Goal: Task Accomplishment & Management: Use online tool/utility

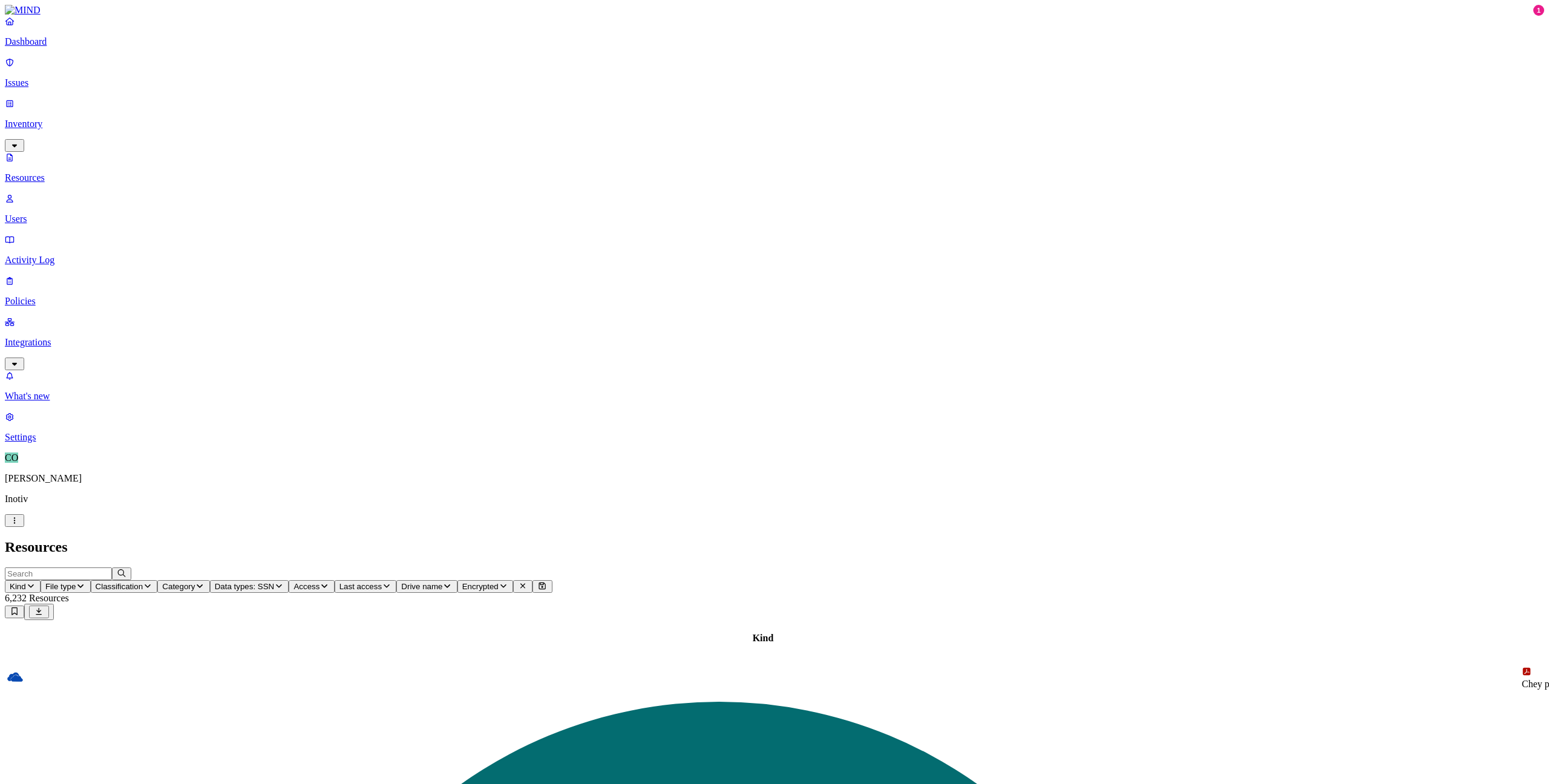
scroll to position [60, 0]
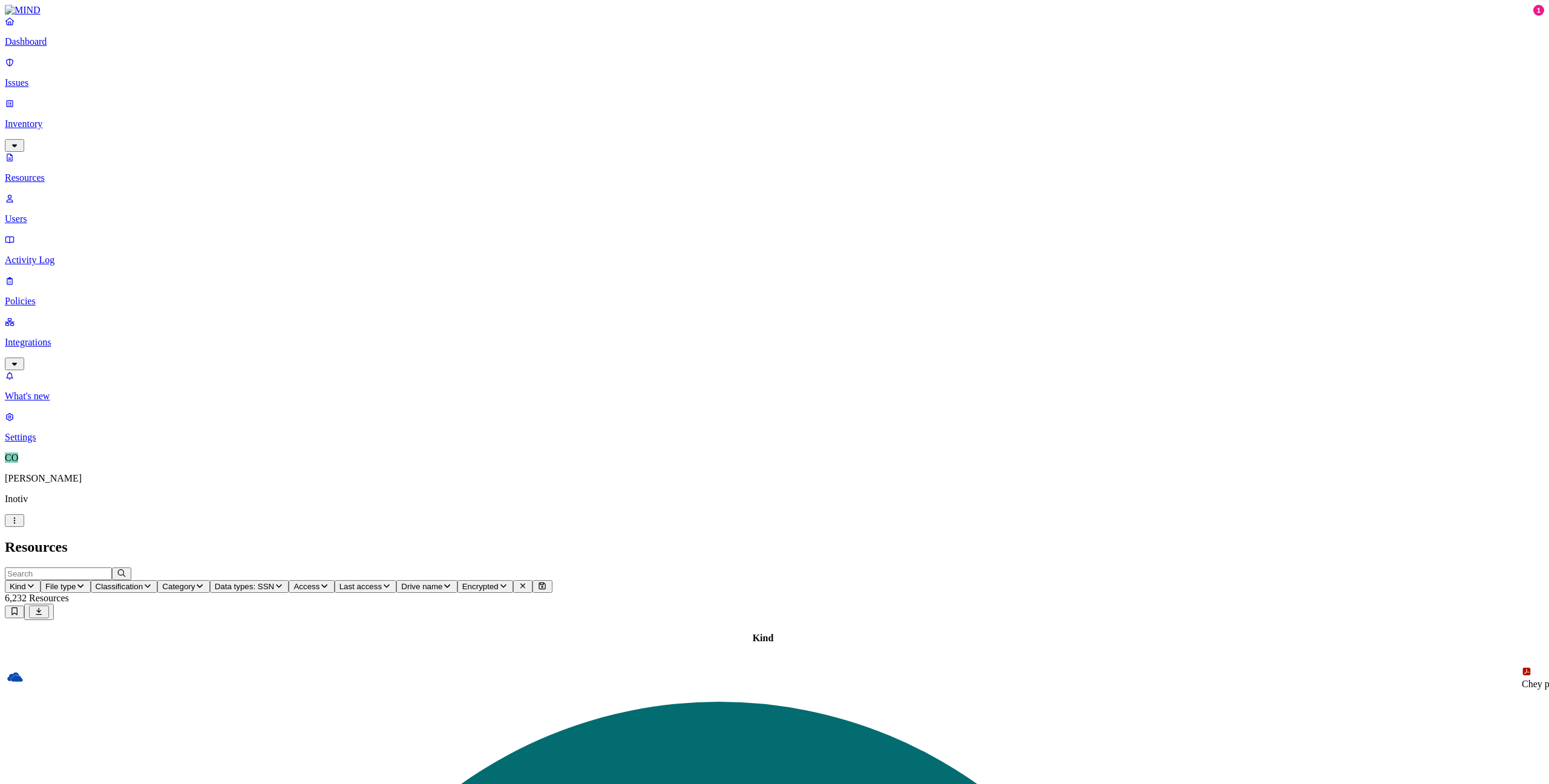
click at [50, 172] on p "Resources" at bounding box center [774, 177] width 1539 height 11
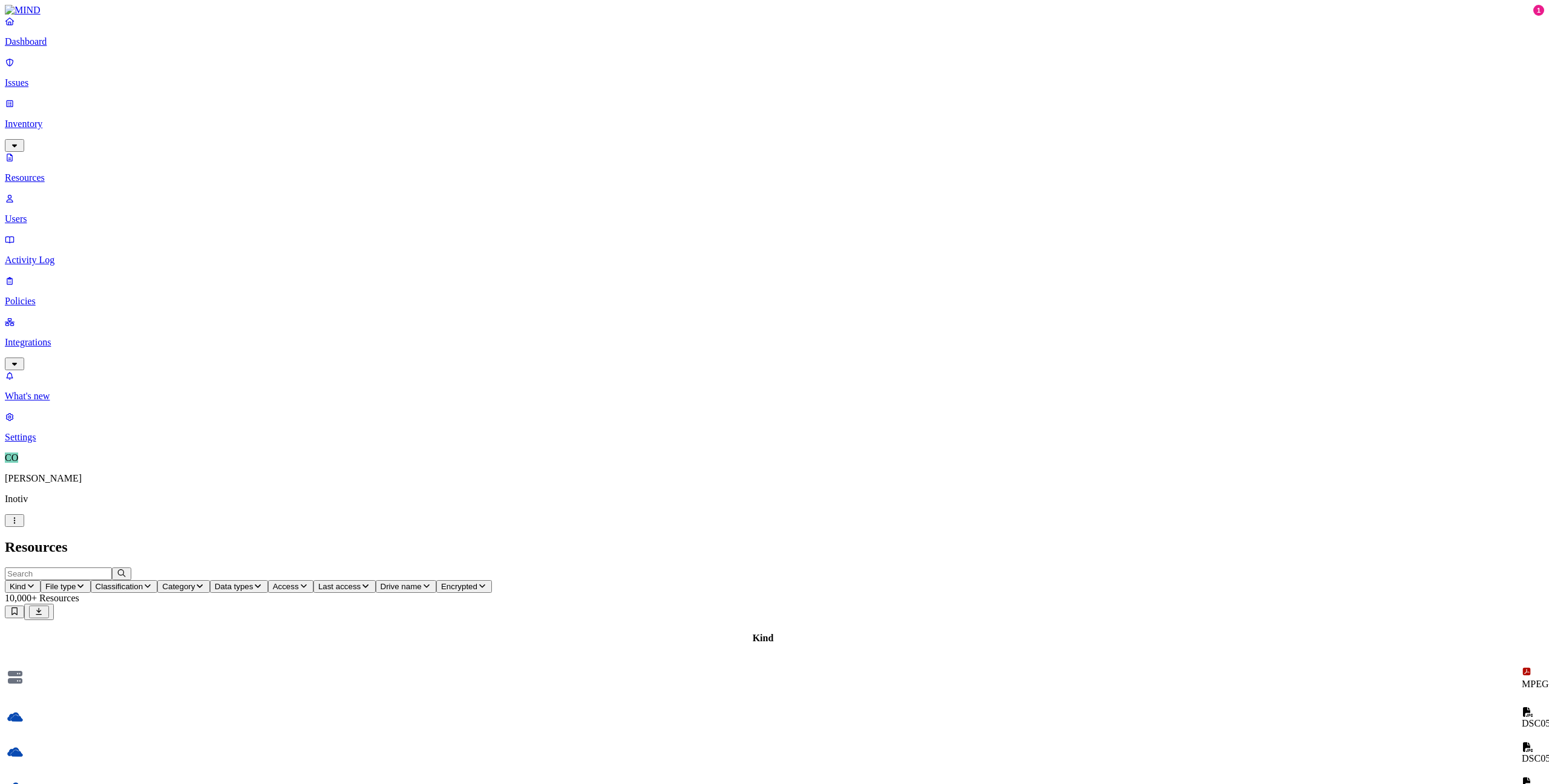
click at [56, 172] on p "Resources" at bounding box center [774, 177] width 1539 height 11
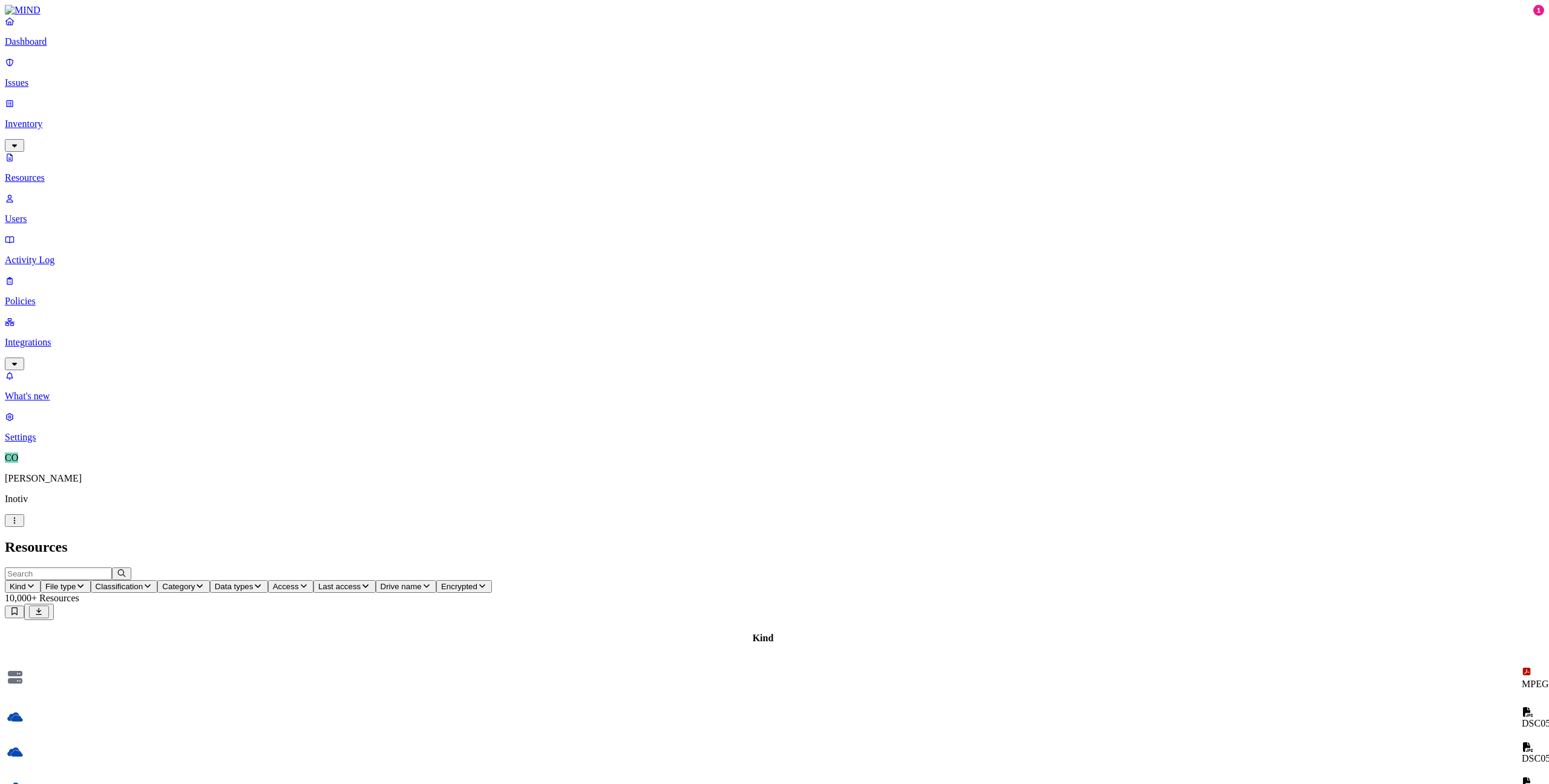
scroll to position [35, 0]
click at [63, 47] on p "Dashboard" at bounding box center [774, 42] width 1539 height 11
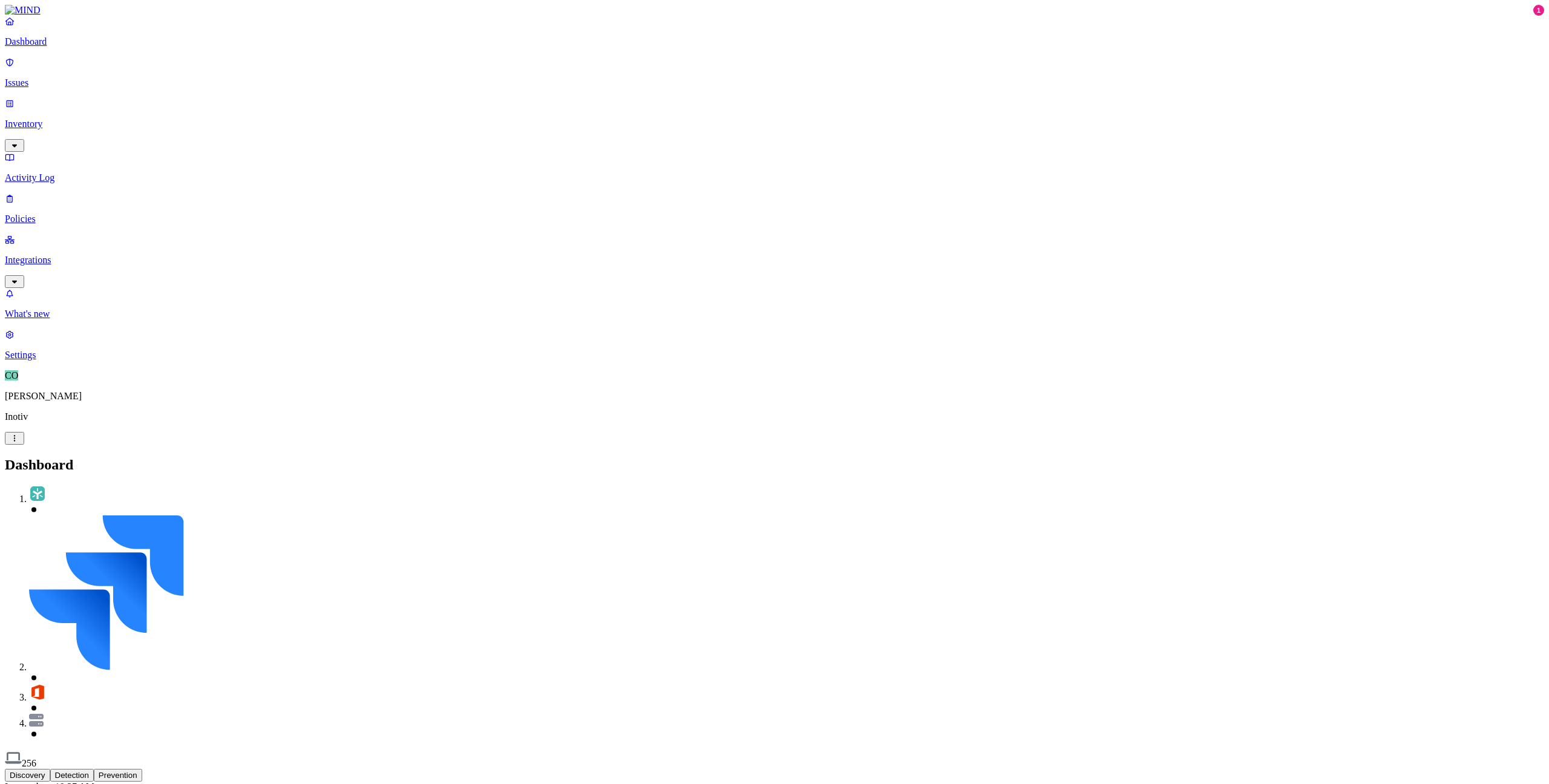
click at [71, 118] on p "Inventory" at bounding box center [774, 124] width 1539 height 11
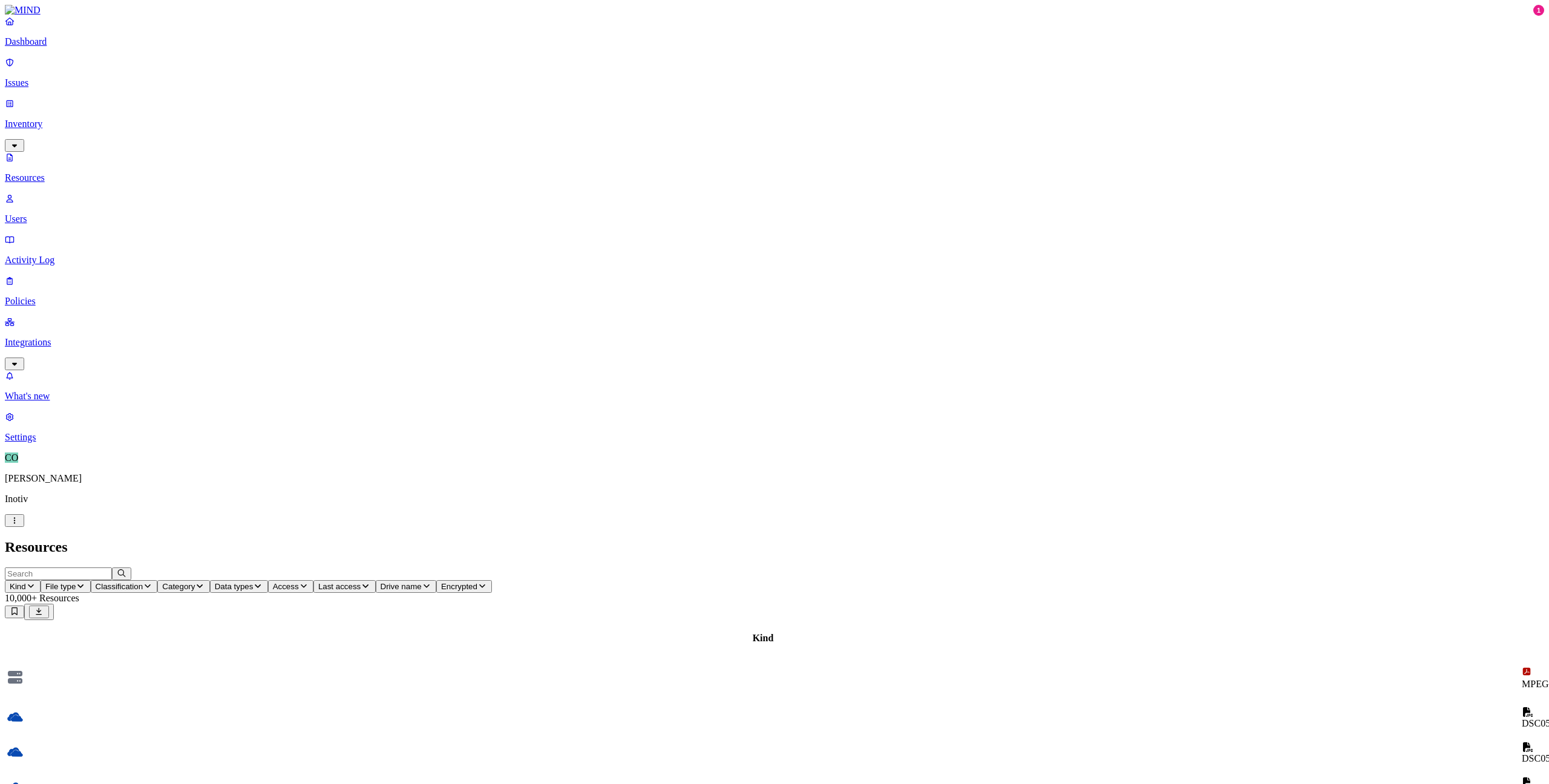
click at [51, 213] on p "Users" at bounding box center [774, 218] width 1539 height 11
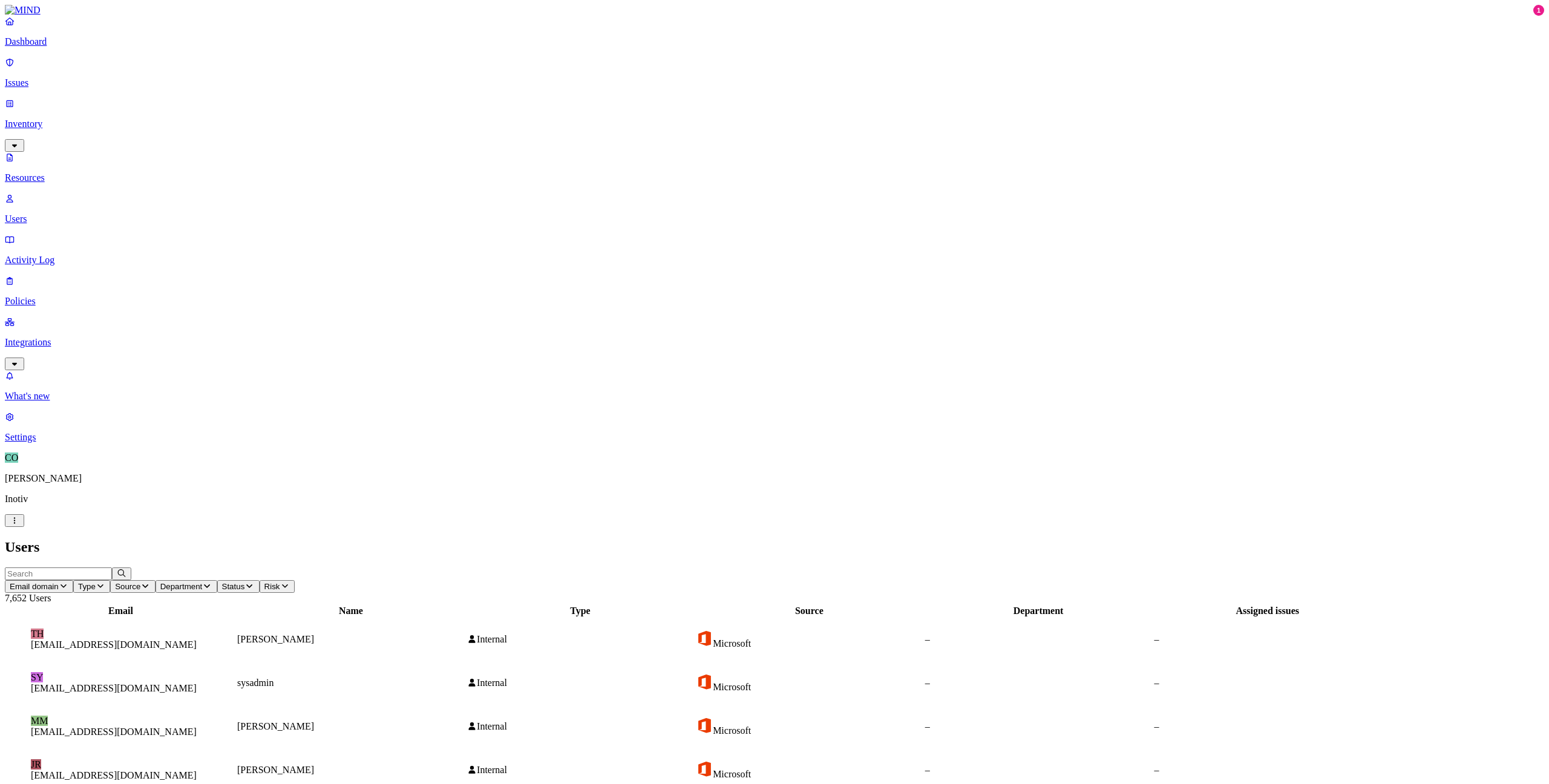
click at [112, 568] on input "text" at bounding box center [59, 574] width 107 height 13
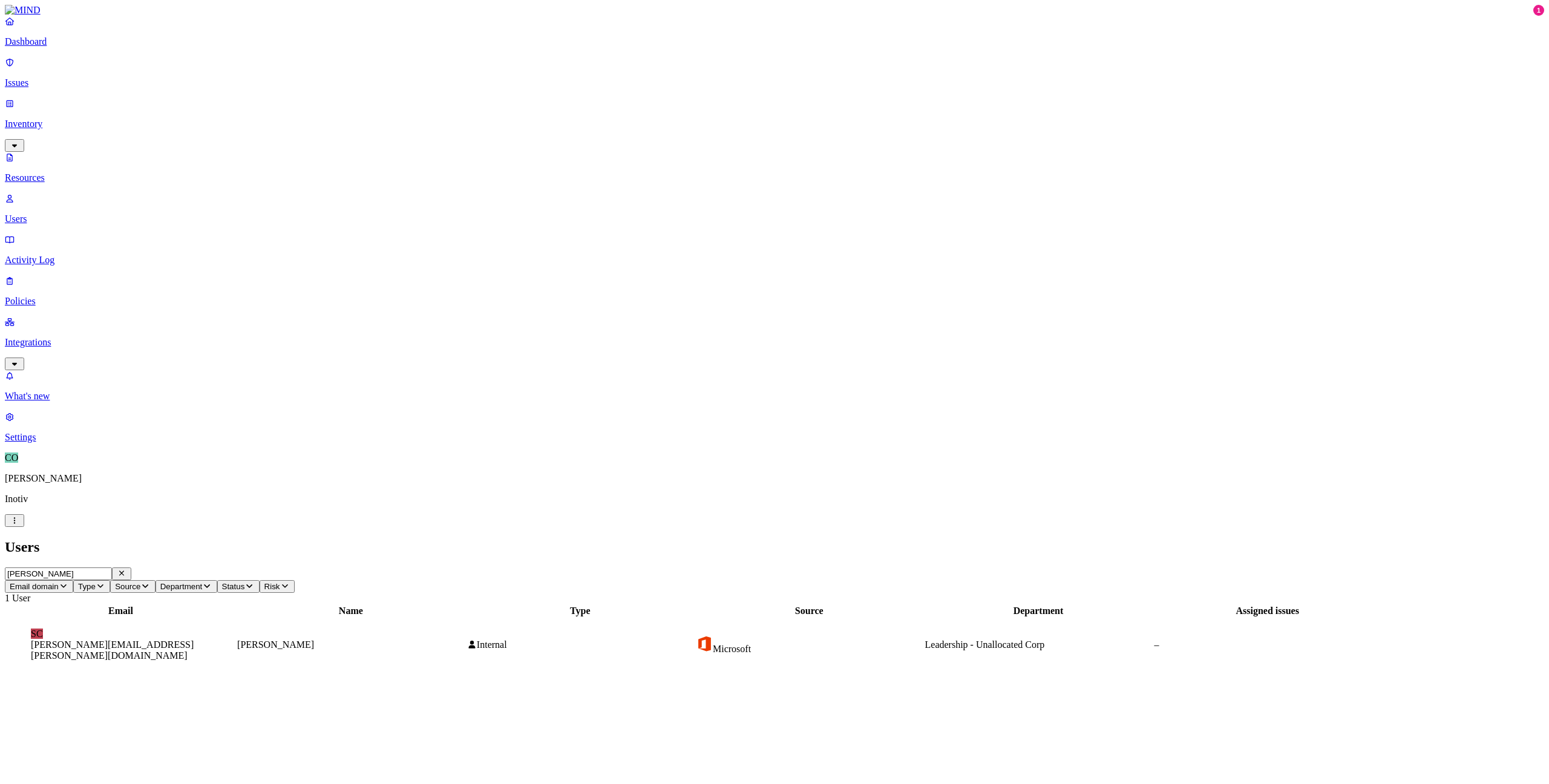
type input "scot"
click at [211, 639] on figcaption "scot.kennedy@inotiv.com" at bounding box center [120, 650] width 180 height 22
drag, startPoint x: 1349, startPoint y: 264, endPoint x: 1417, endPoint y: 264, distance: 68.0
drag, startPoint x: 1417, startPoint y: 264, endPoint x: 1456, endPoint y: 262, distance: 39.1
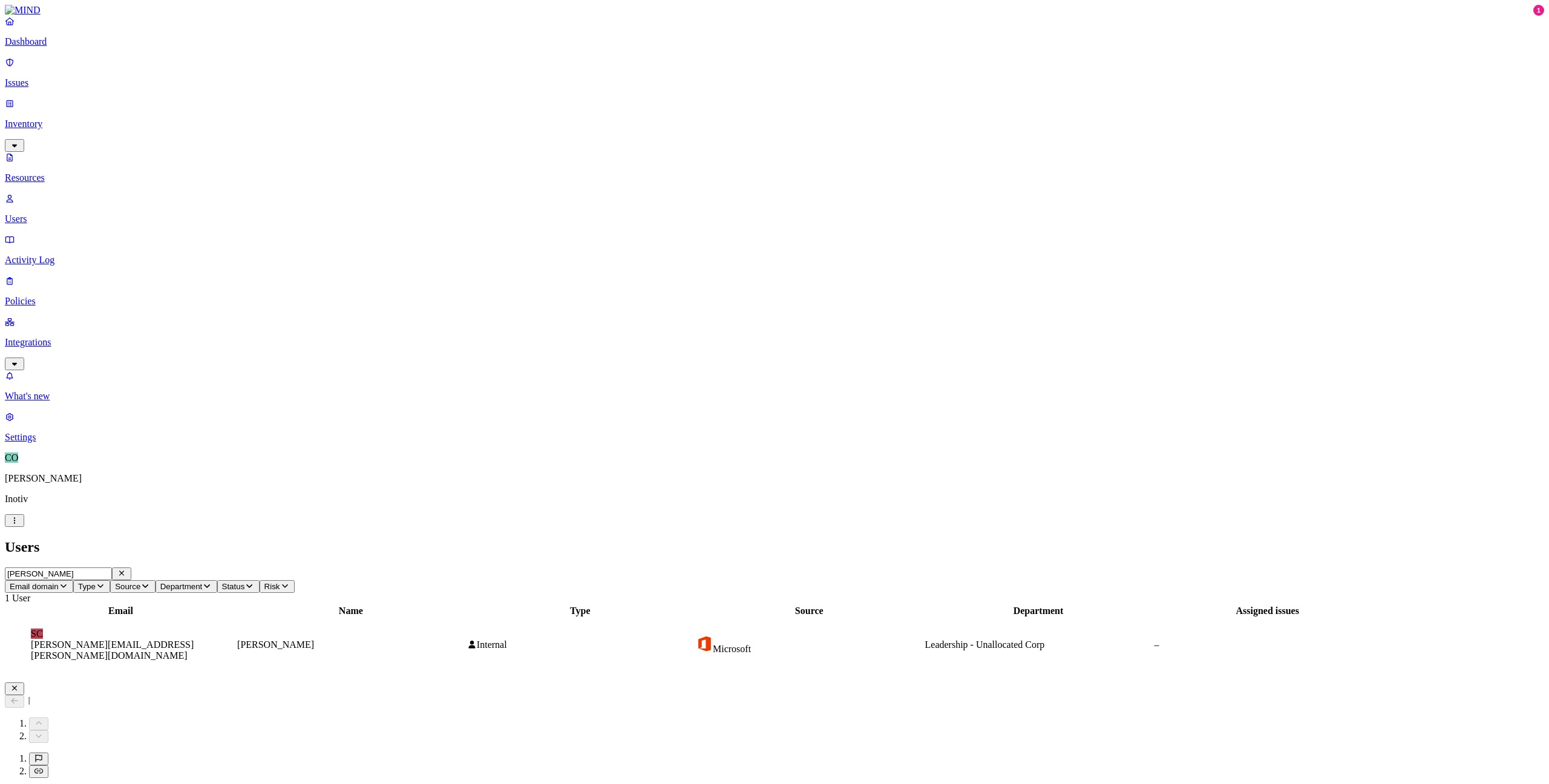
type input "m"
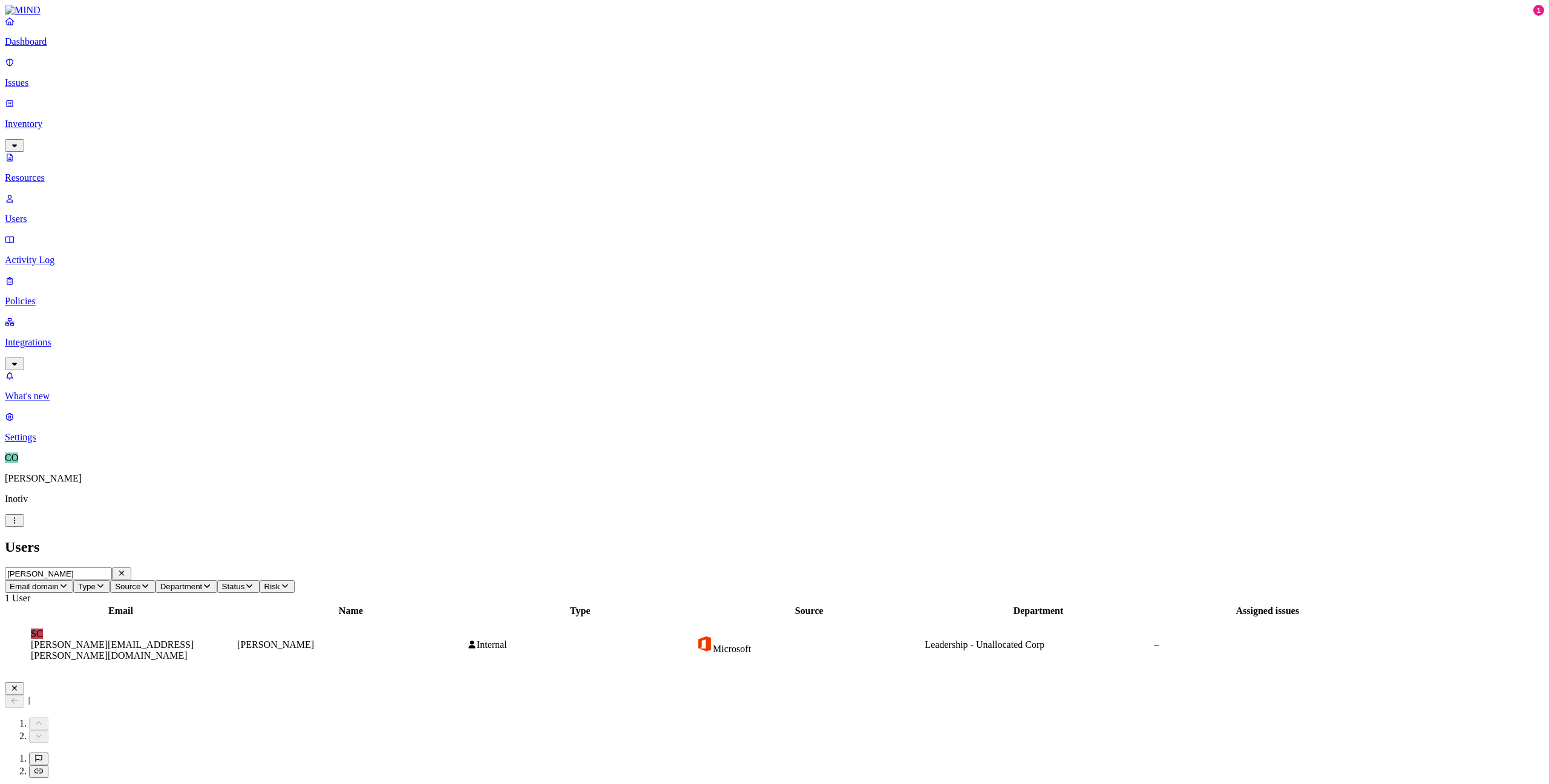
type input "incre"
click at [71, 152] on link "Resources" at bounding box center [774, 167] width 1539 height 32
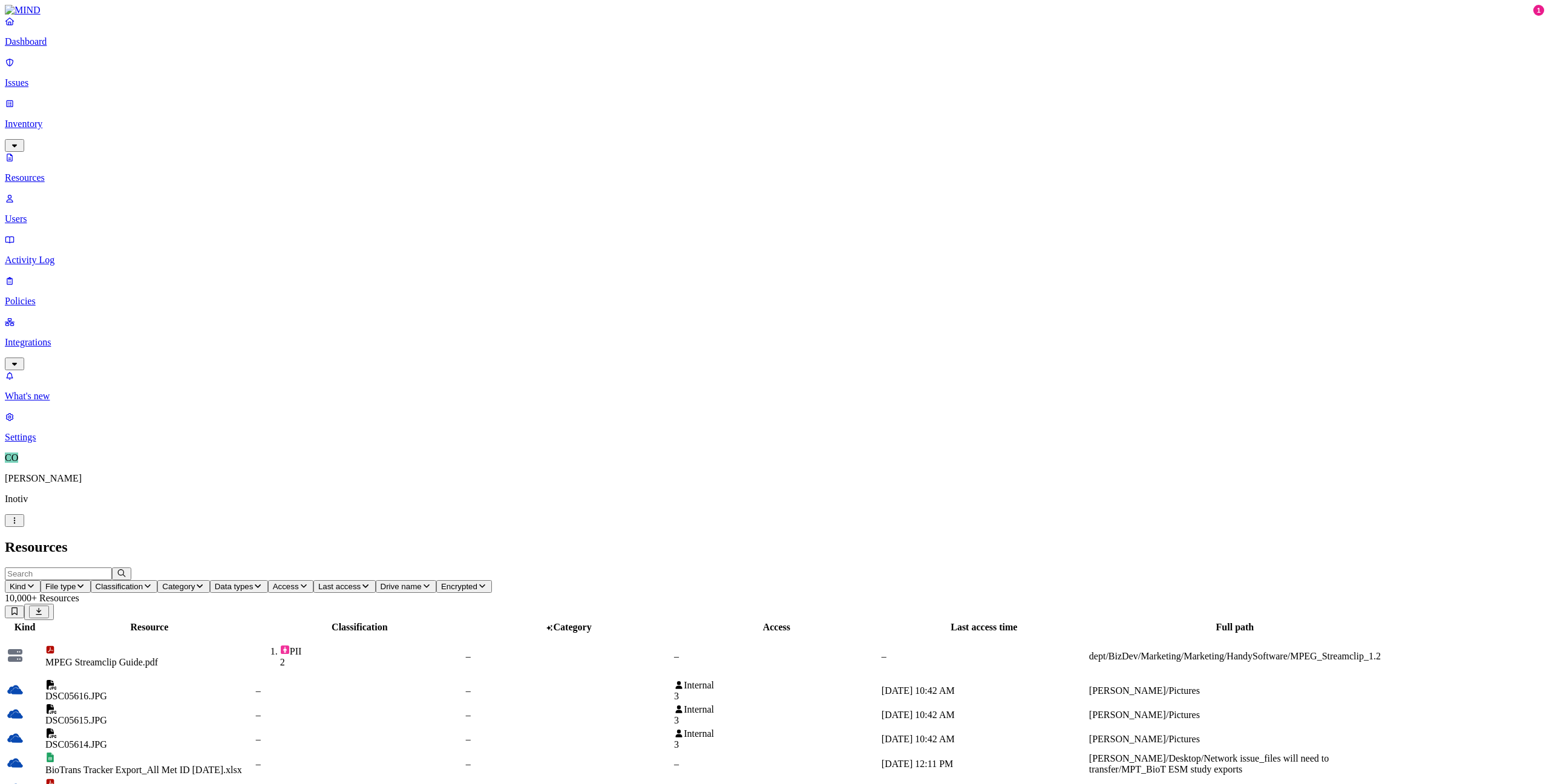
click at [112, 568] on input "text" at bounding box center [59, 574] width 107 height 13
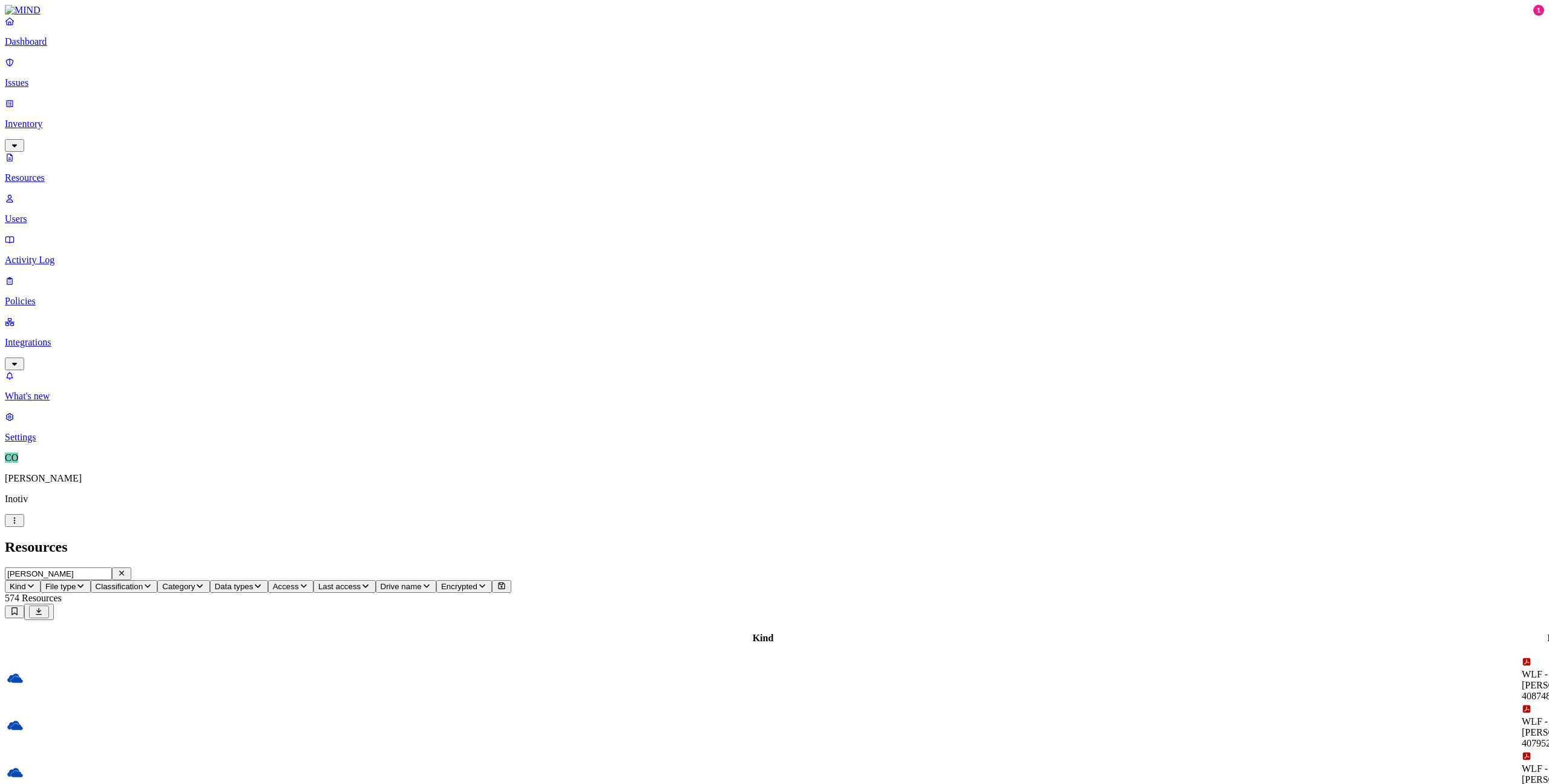
drag, startPoint x: 203, startPoint y: 37, endPoint x: 33, endPoint y: 37, distance: 170.0
click at [33, 568] on input "cole" at bounding box center [59, 574] width 107 height 13
type input "Mietzner"
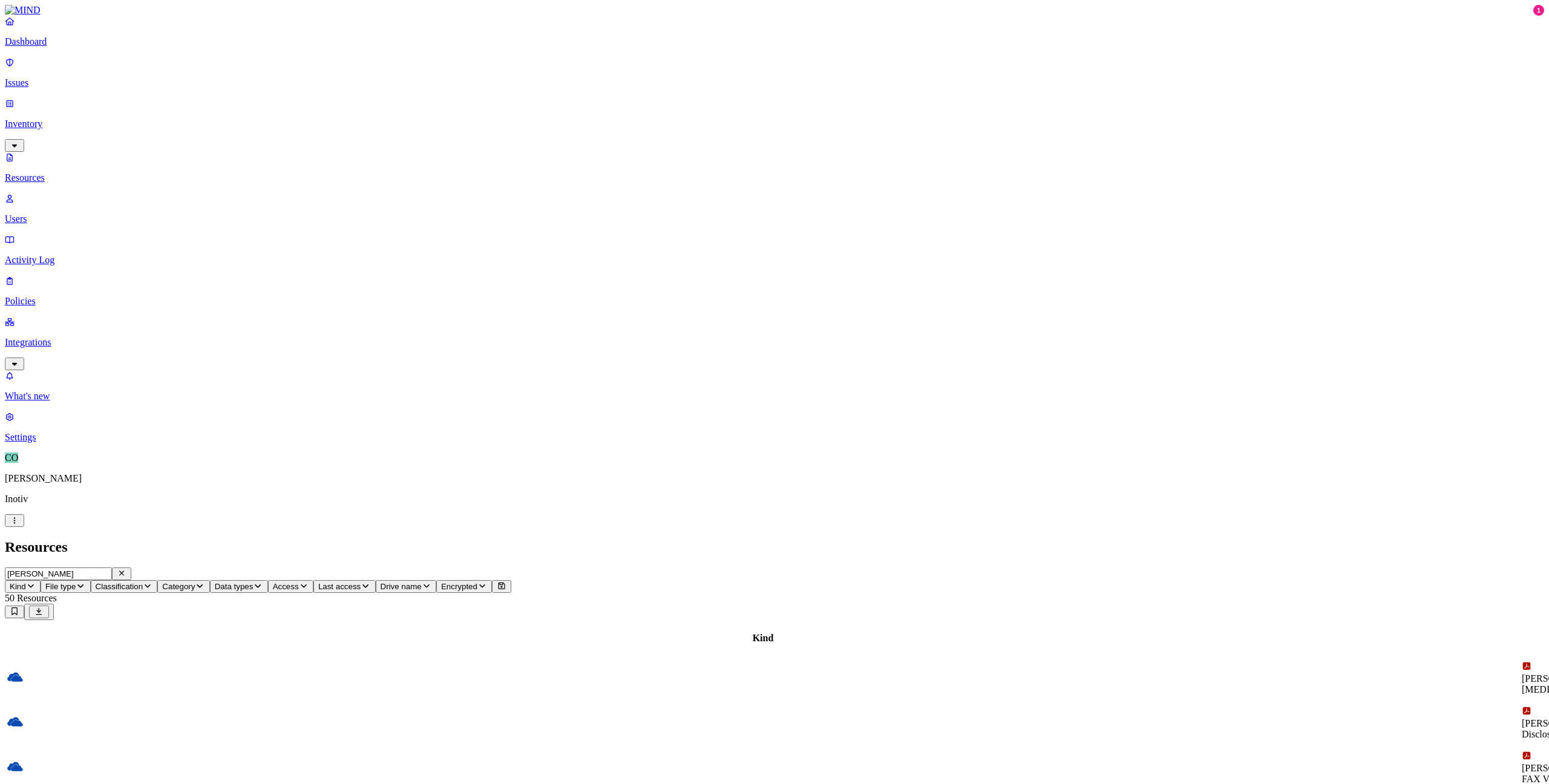
drag, startPoint x: 199, startPoint y: 42, endPoint x: 111, endPoint y: 20, distance: 90.7
click at [111, 568] on input "Mietzner" at bounding box center [59, 574] width 107 height 13
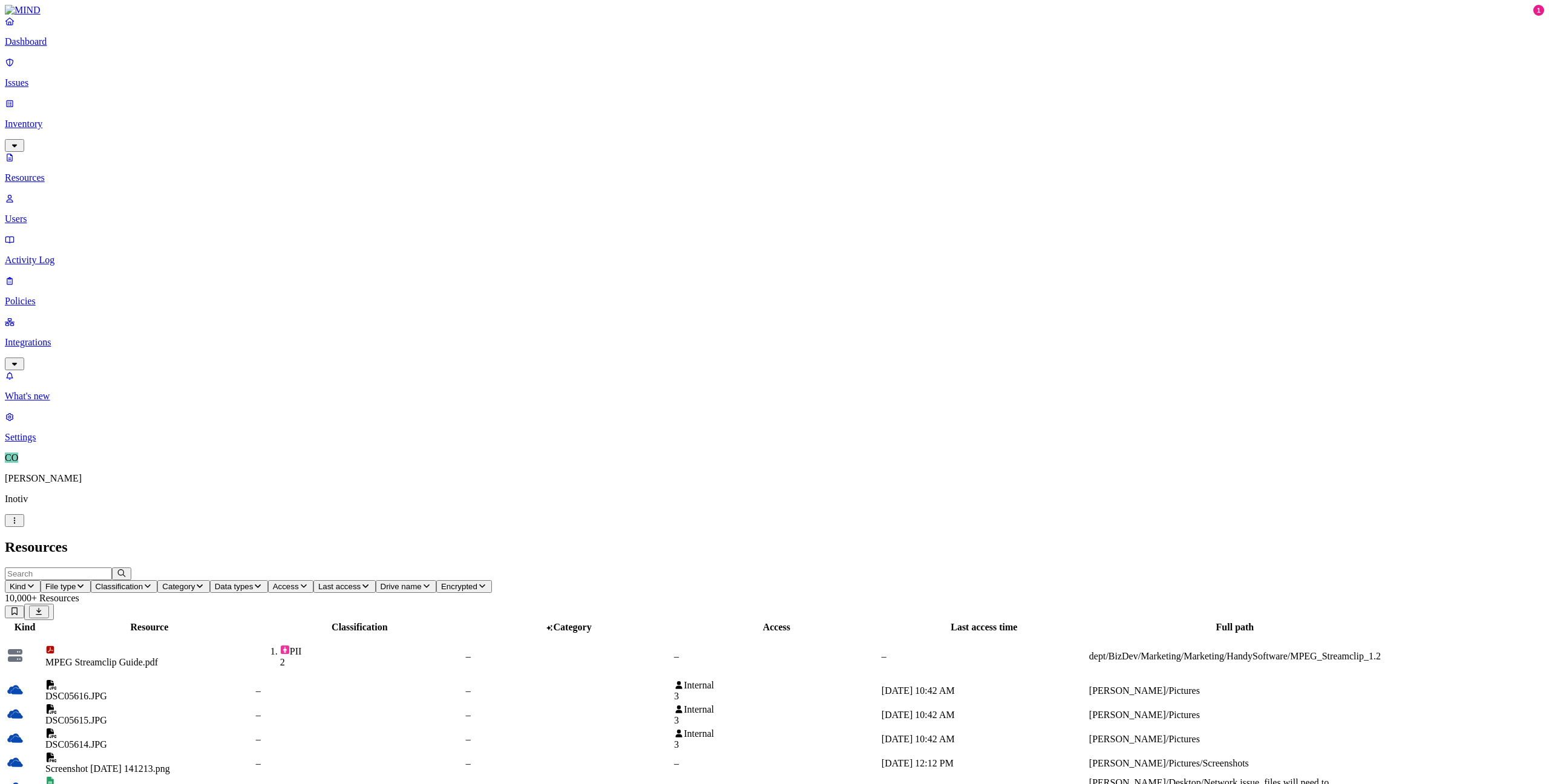
scroll to position [60, 0]
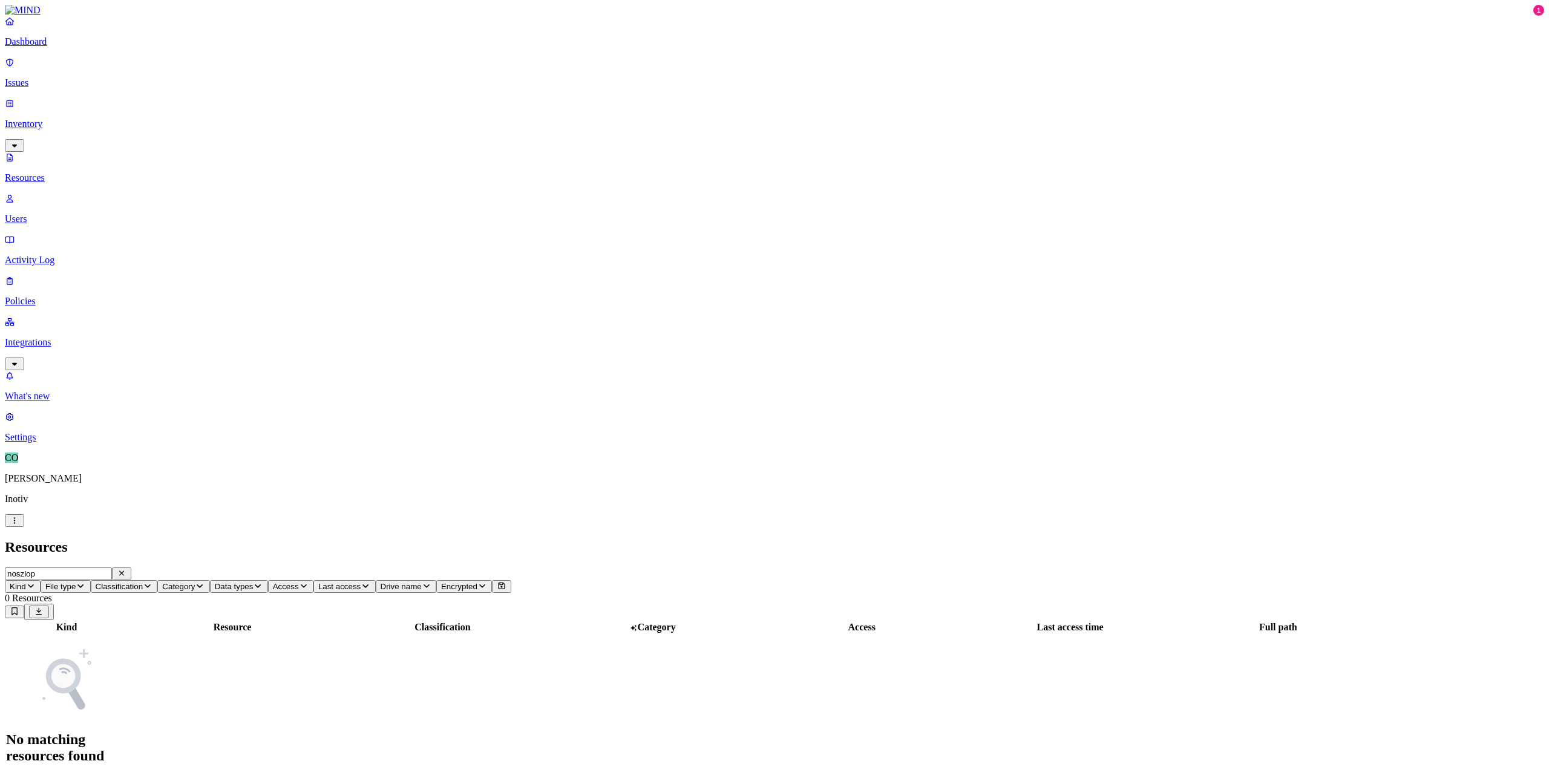
type input "noszlopy"
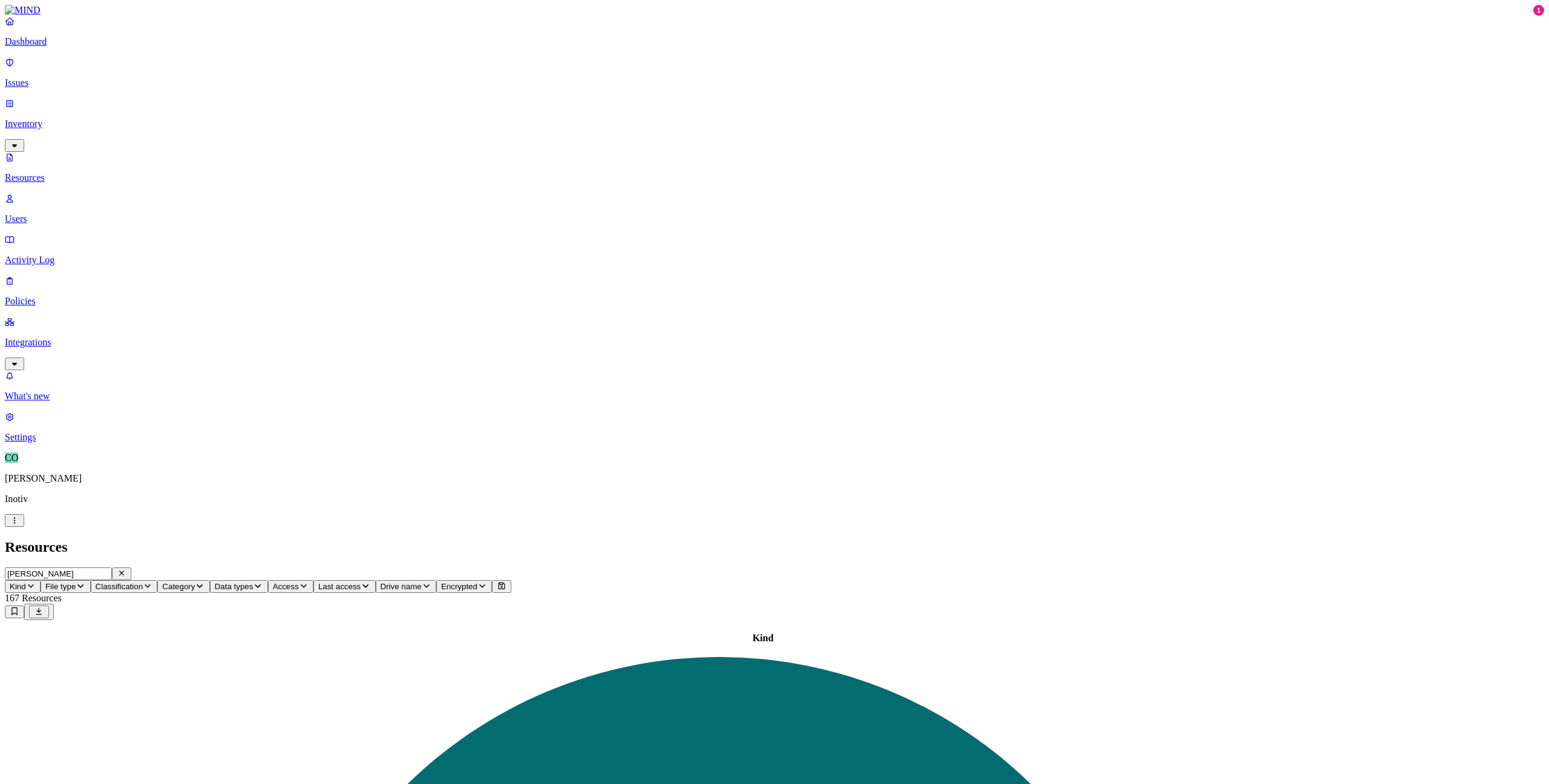
click at [126, 569] on icon "button" at bounding box center [121, 573] width 9 height 8
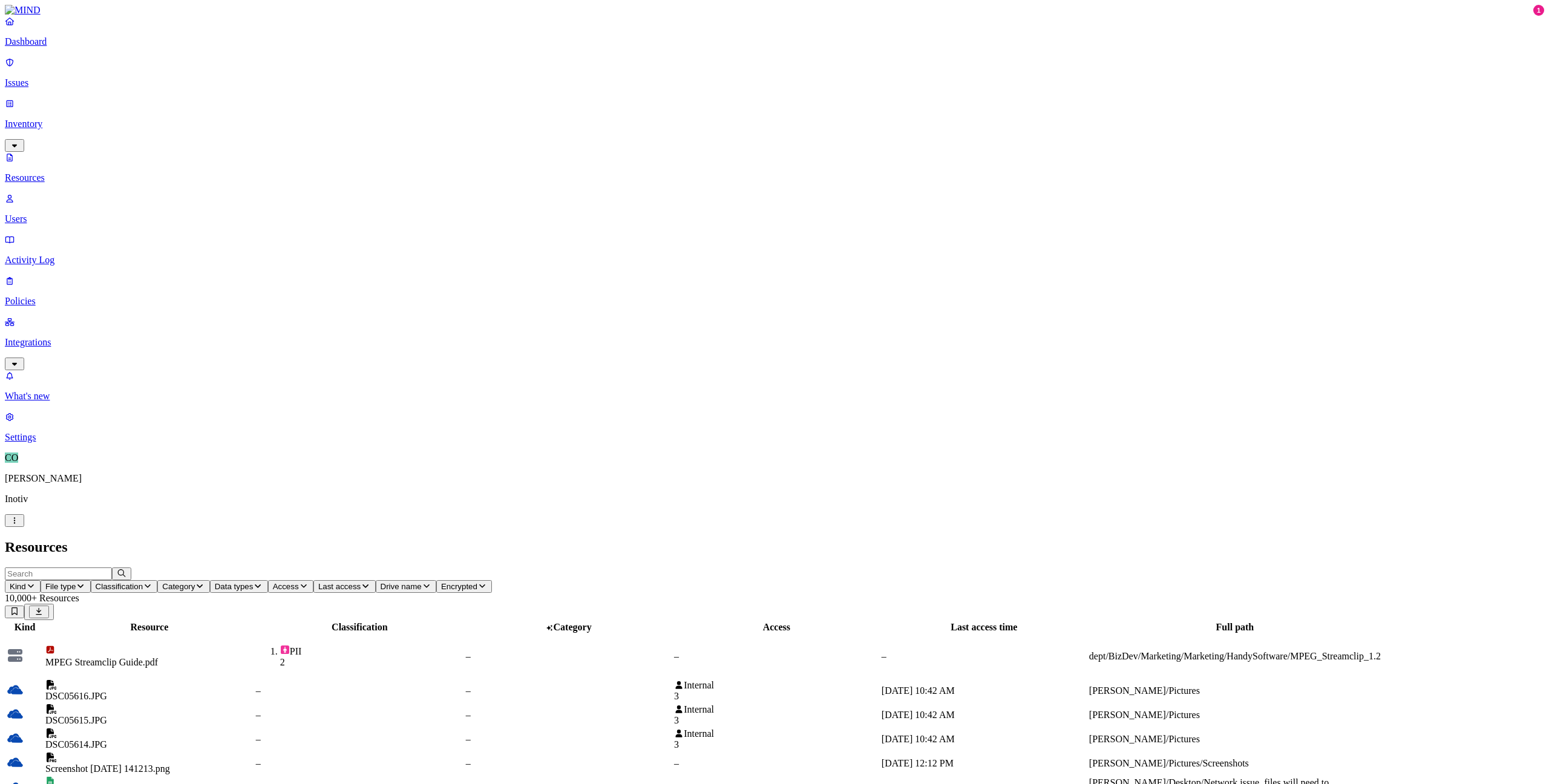
click at [51, 66] on link "Issues" at bounding box center [774, 72] width 1539 height 32
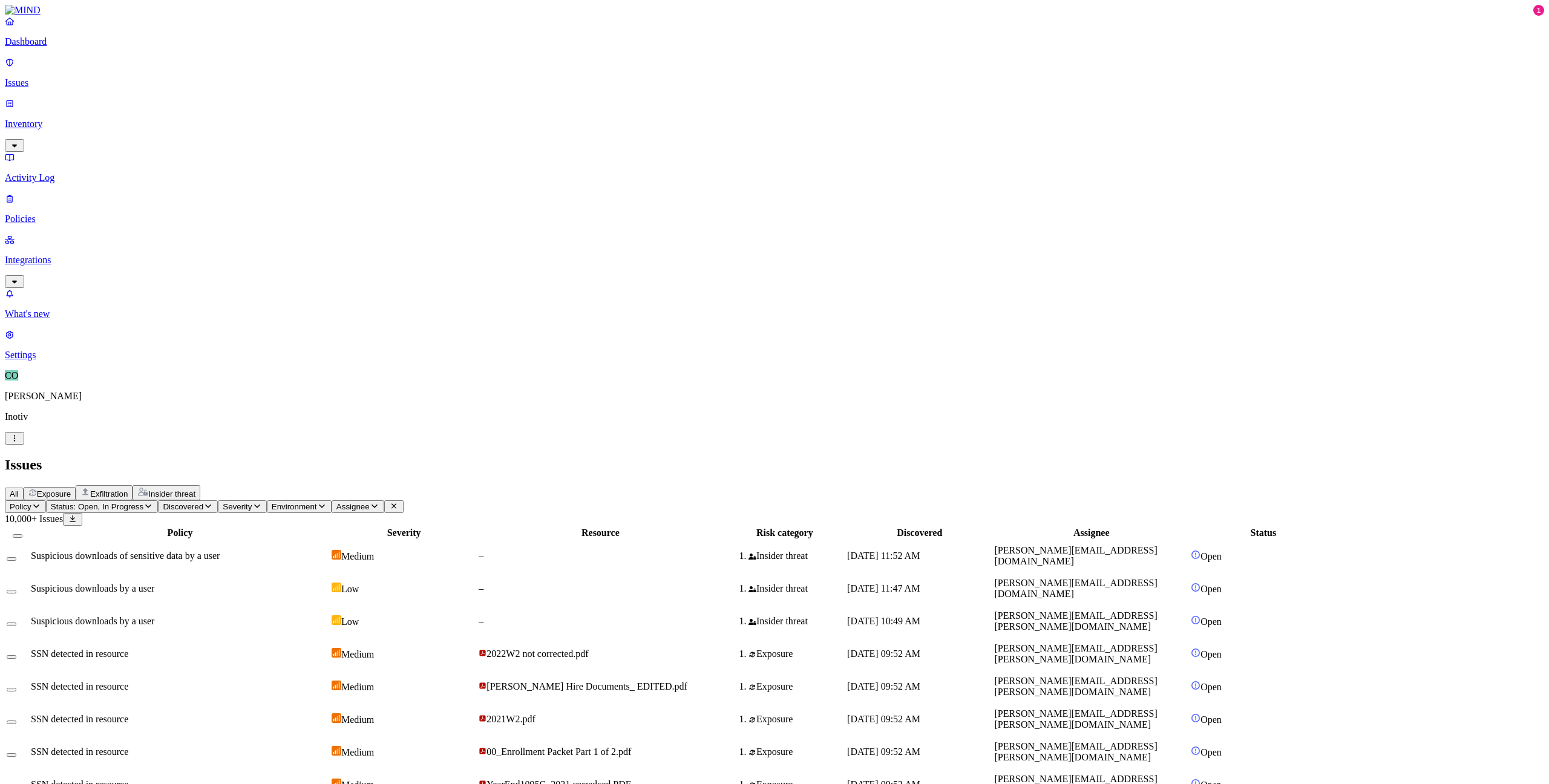
click at [97, 255] on p "Integrations" at bounding box center [774, 260] width 1539 height 11
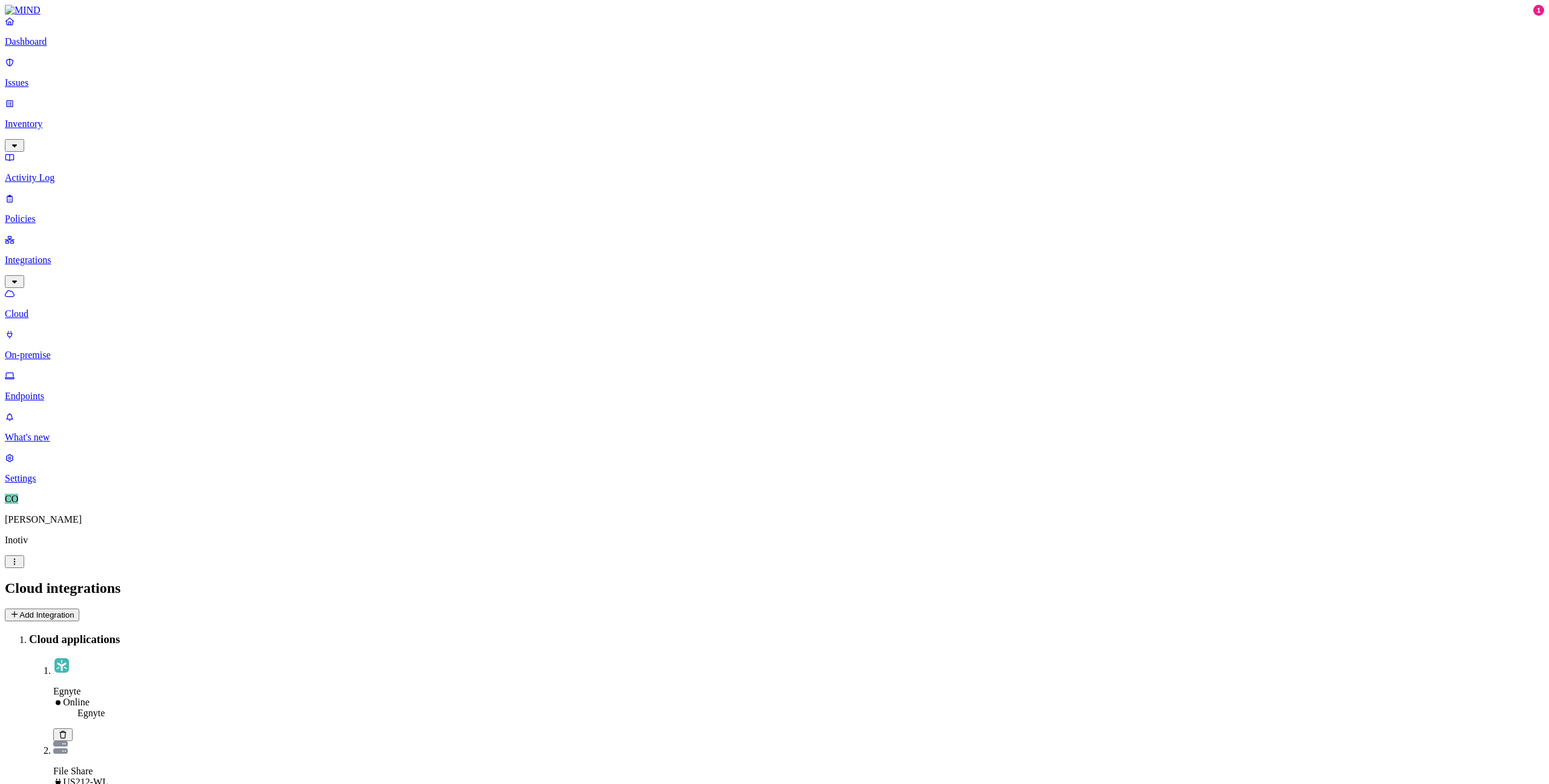
click at [79, 608] on button "Add Integration" at bounding box center [42, 614] width 74 height 13
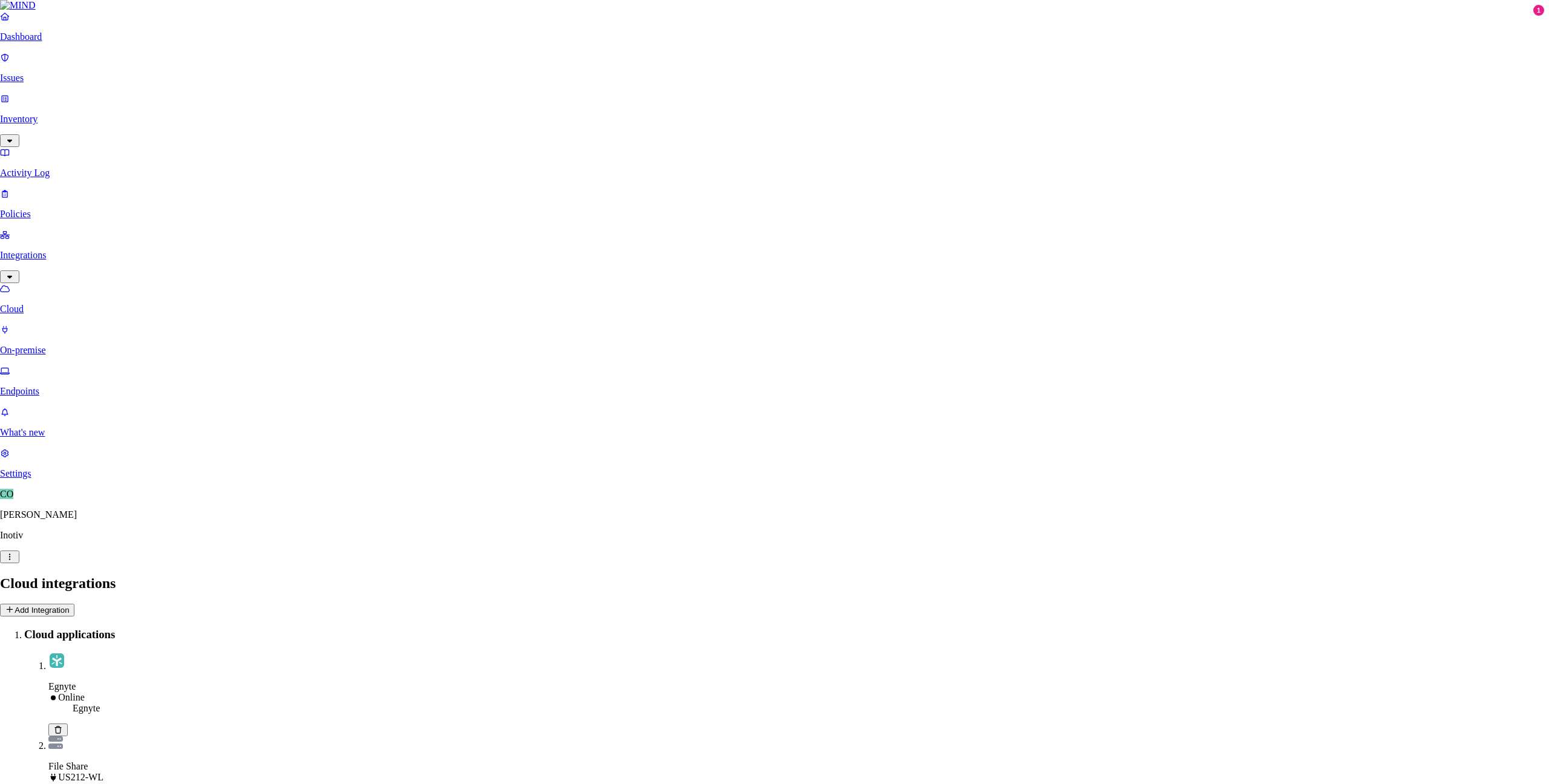
click at [79, 608] on button "Add Integration" at bounding box center [42, 614] width 74 height 13
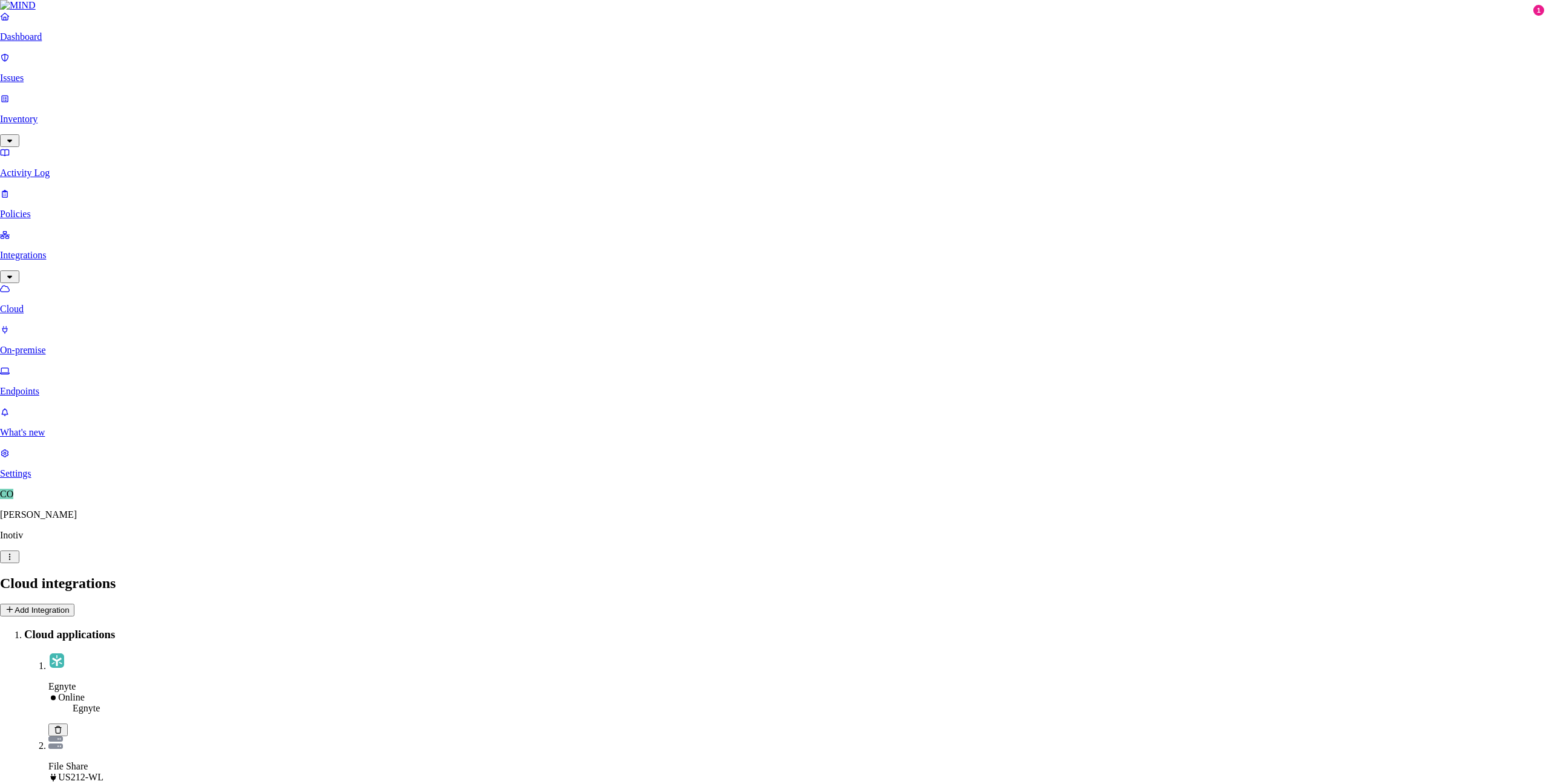
scroll to position [0, 0]
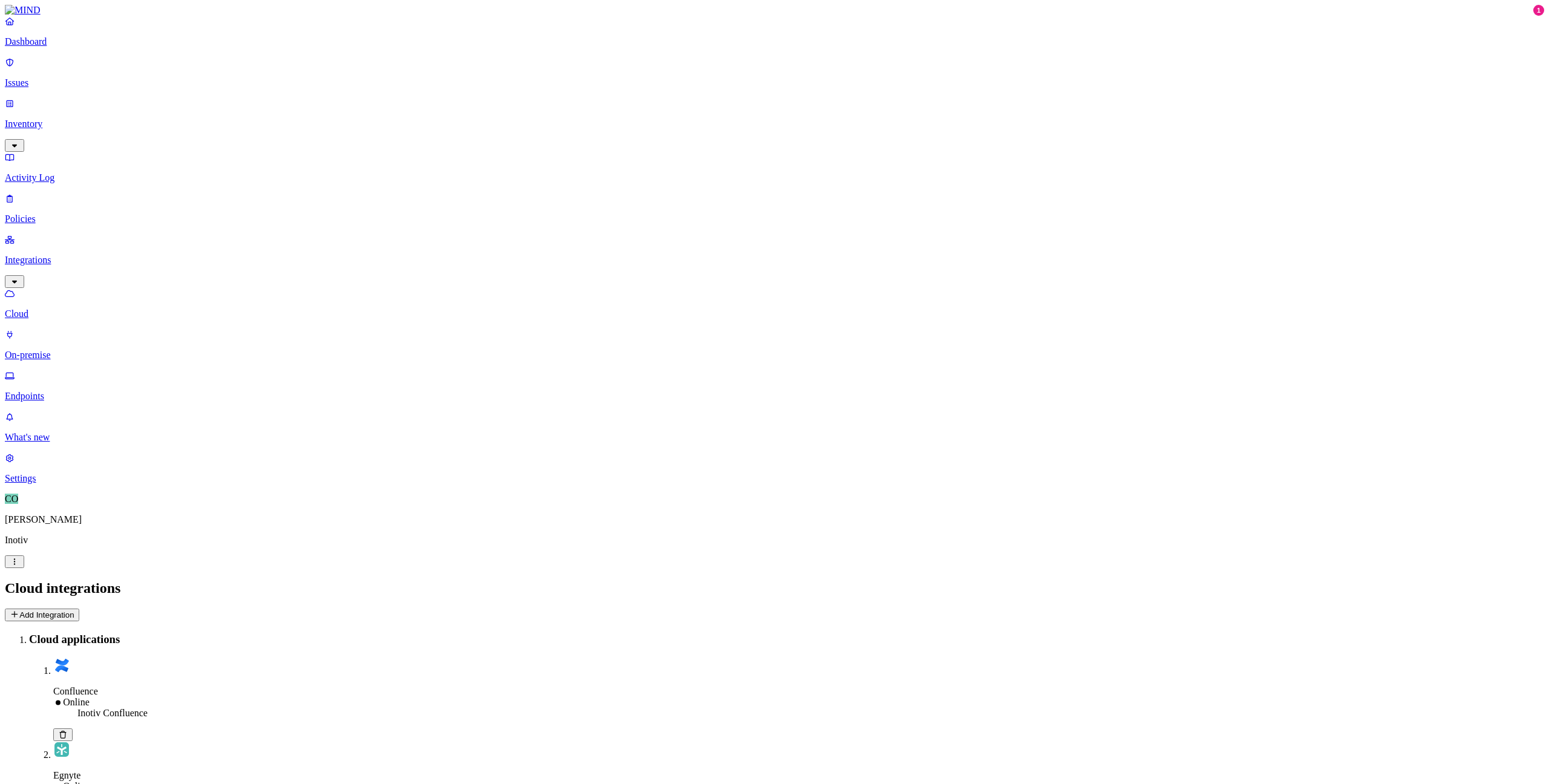
click at [79, 608] on button "Add Integration" at bounding box center [42, 614] width 74 height 13
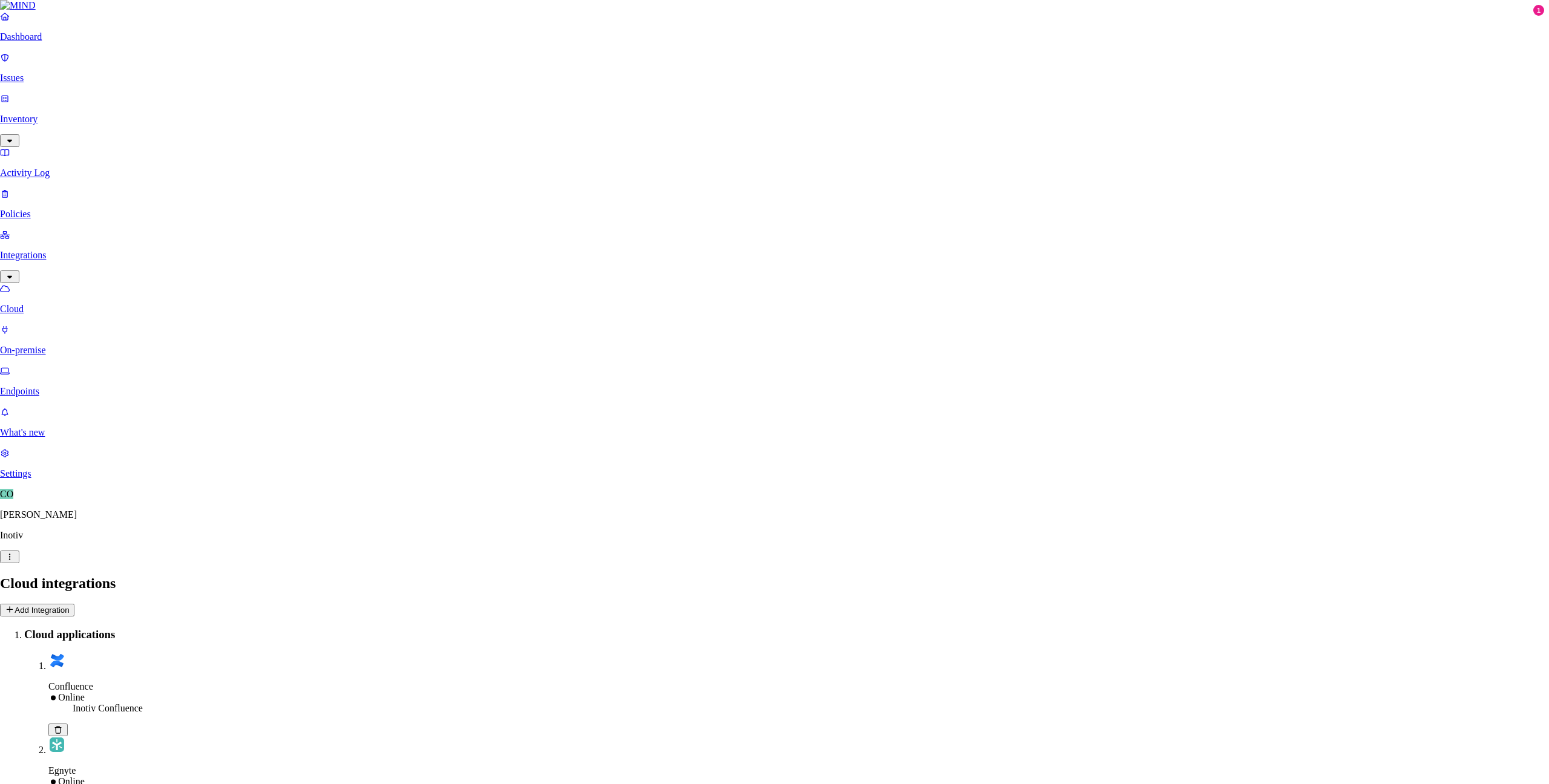
drag, startPoint x: 1170, startPoint y: 86, endPoint x: 1138, endPoint y: 86, distance: 32.0
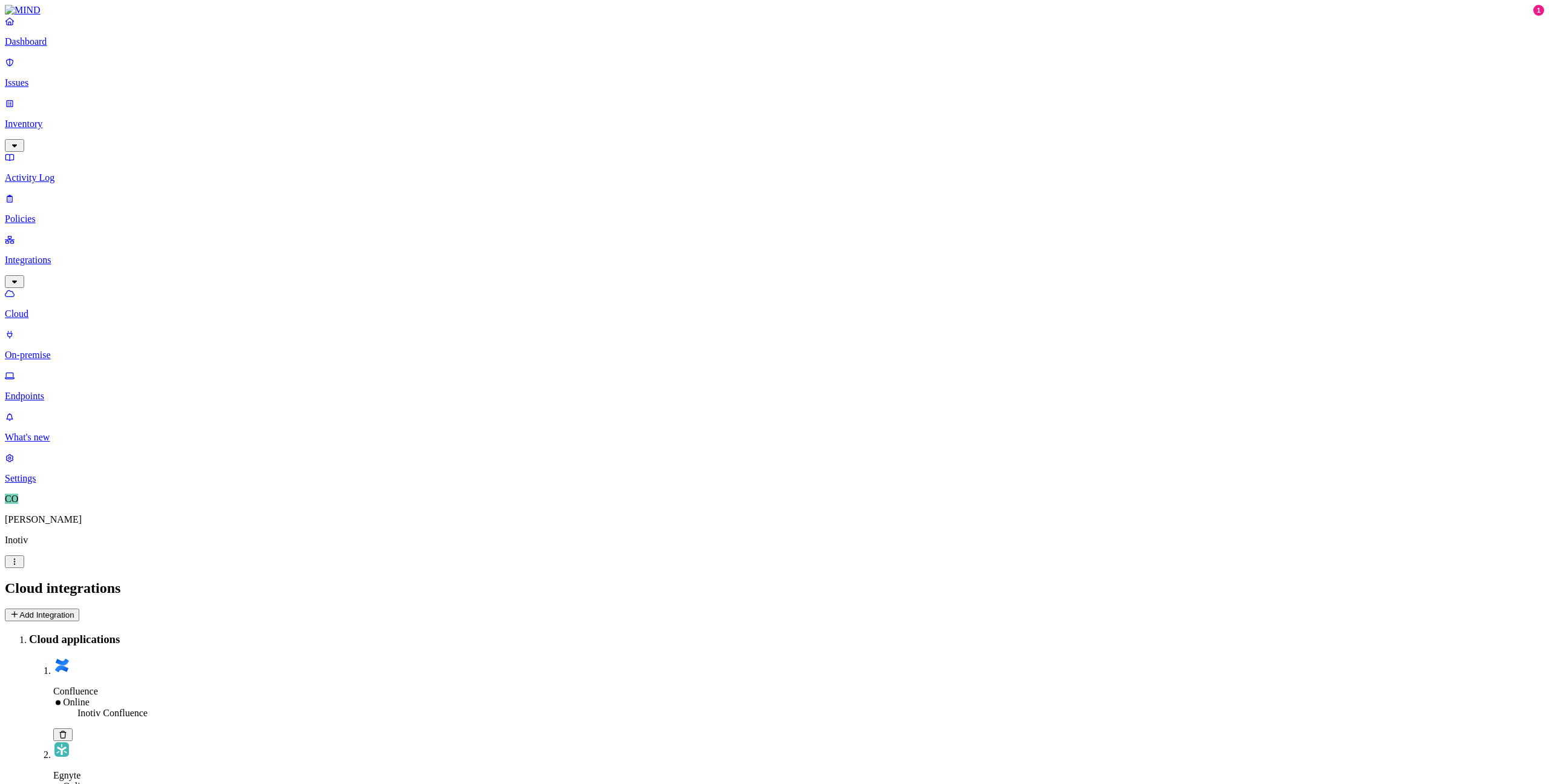
click at [62, 193] on link "Policies" at bounding box center [774, 208] width 1539 height 32
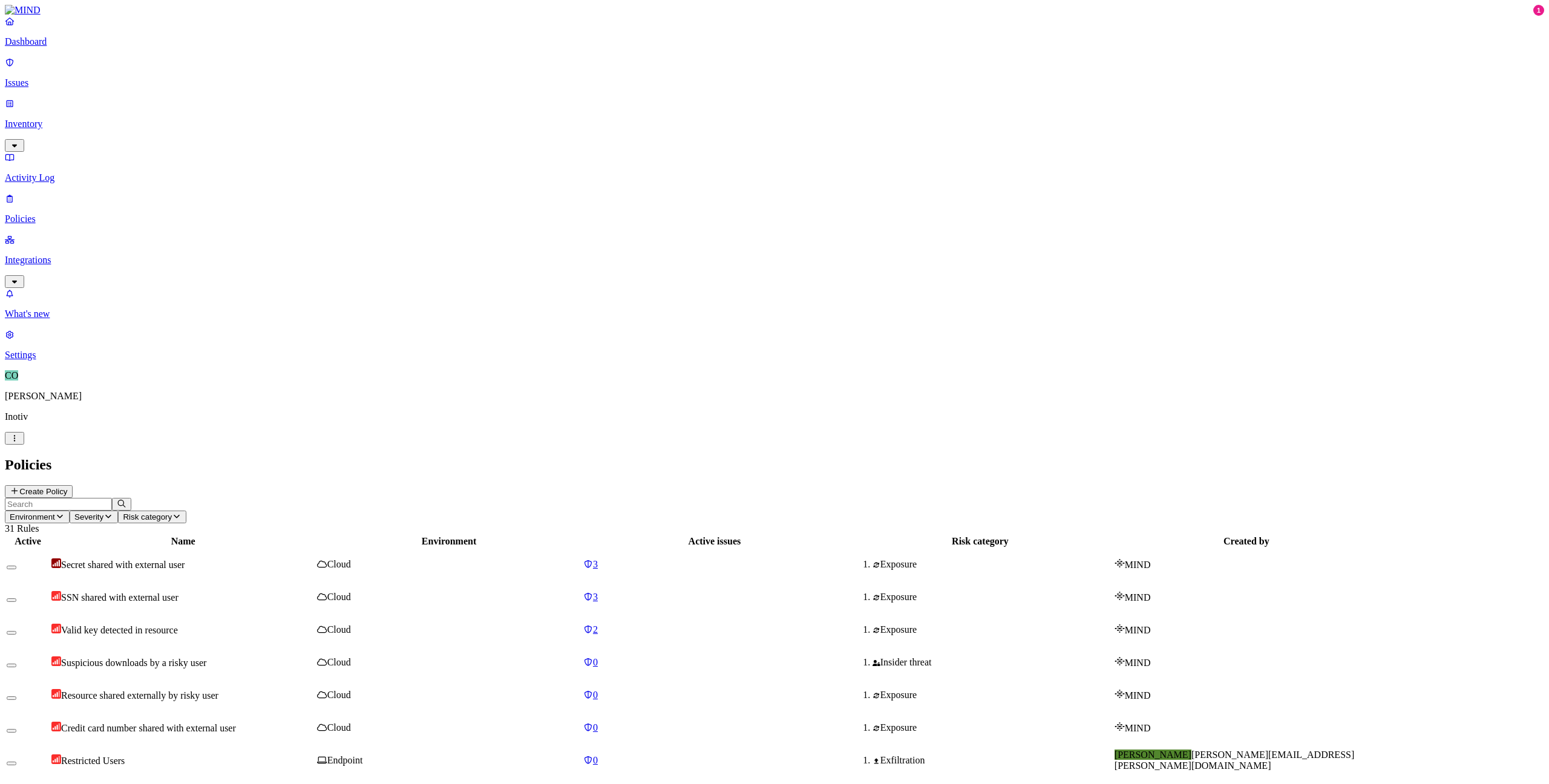
click at [45, 172] on p "Activity Log" at bounding box center [774, 177] width 1539 height 11
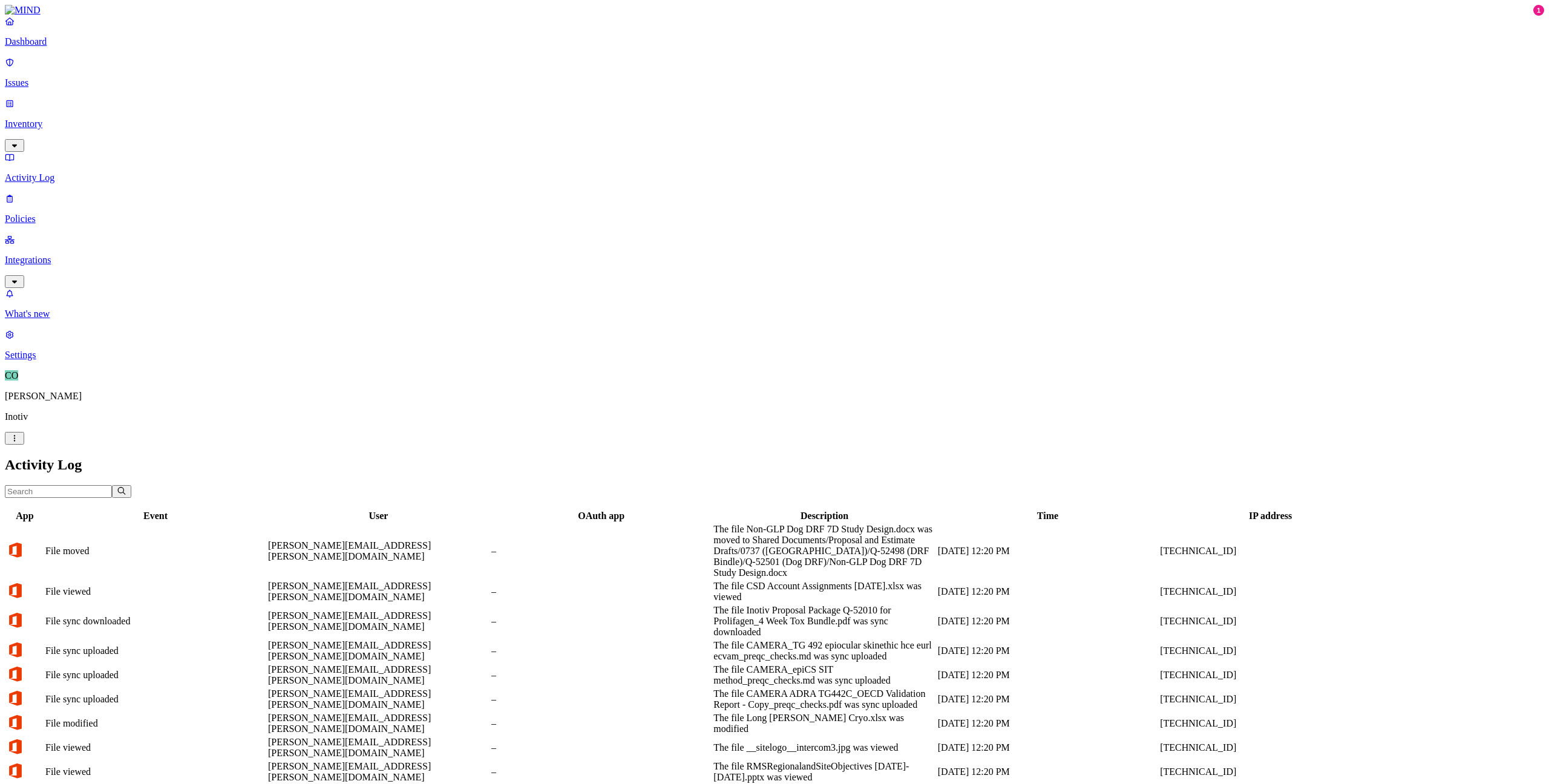
click at [112, 485] on input "text" at bounding box center [59, 491] width 107 height 13
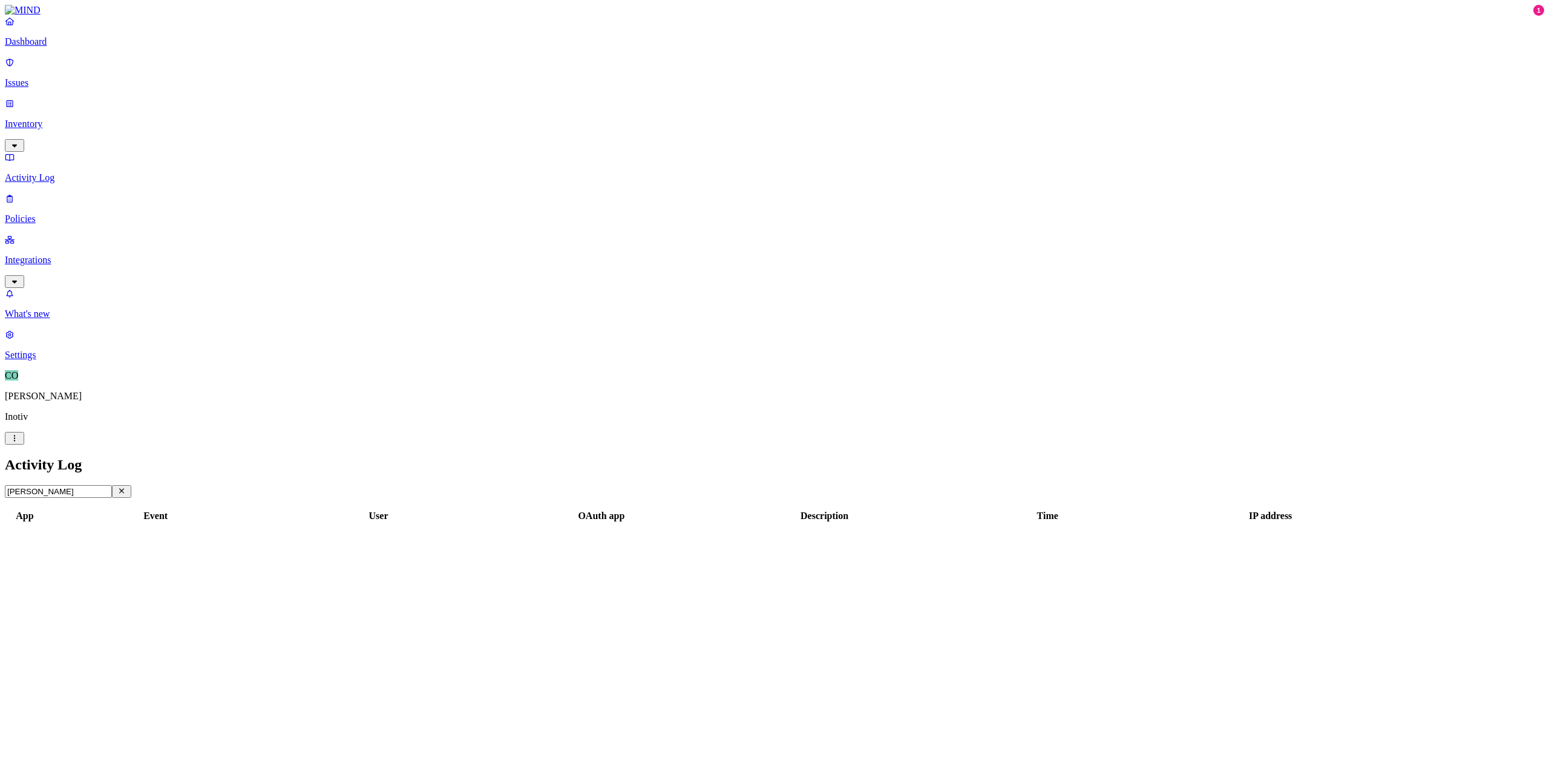
type input "mietzner"
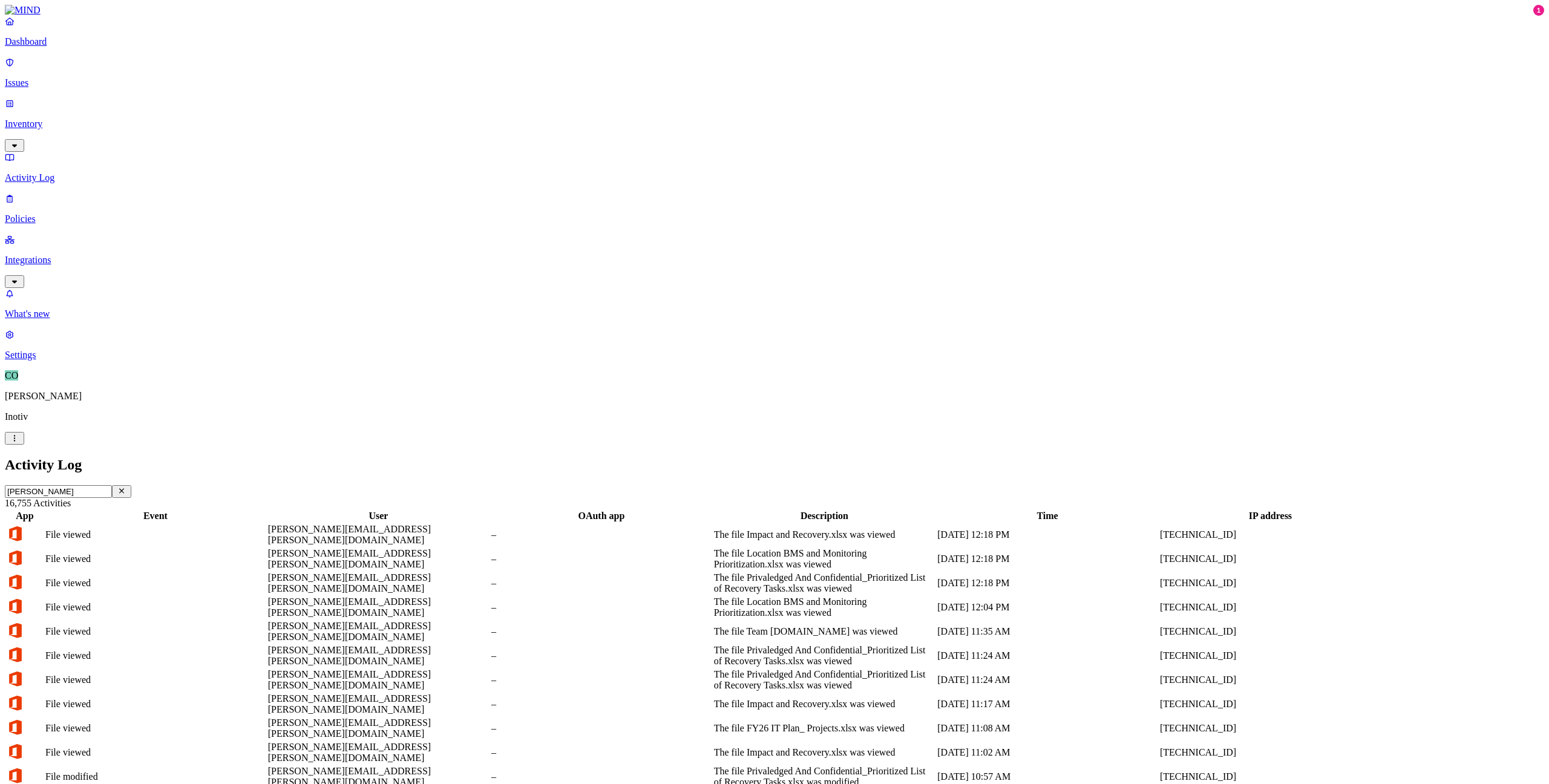
click at [53, 360] on p "Settings" at bounding box center [774, 355] width 1539 height 11
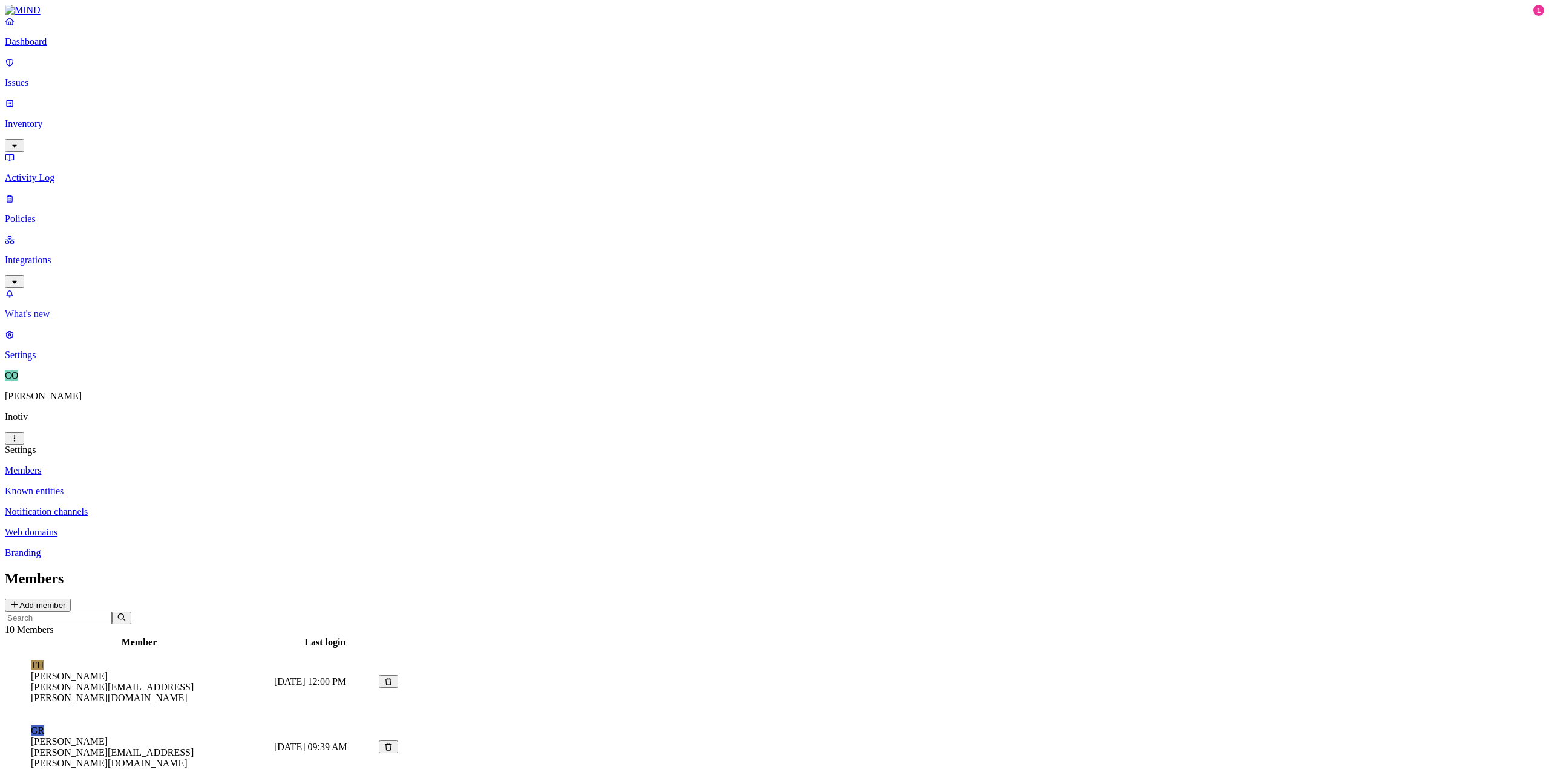
click at [51, 320] on p "What's new" at bounding box center [774, 314] width 1539 height 11
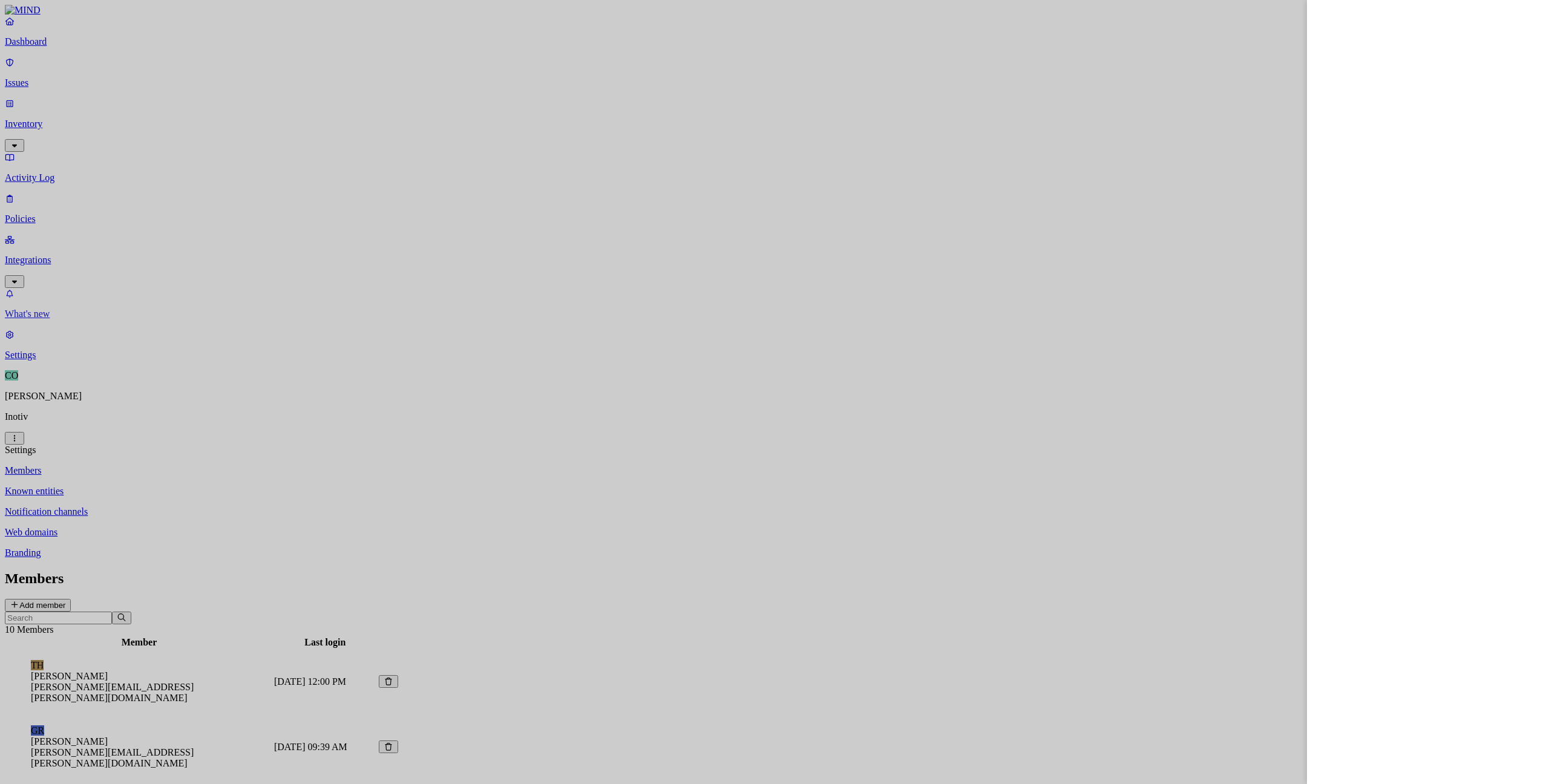
click at [51, 715] on div at bounding box center [774, 392] width 1549 height 784
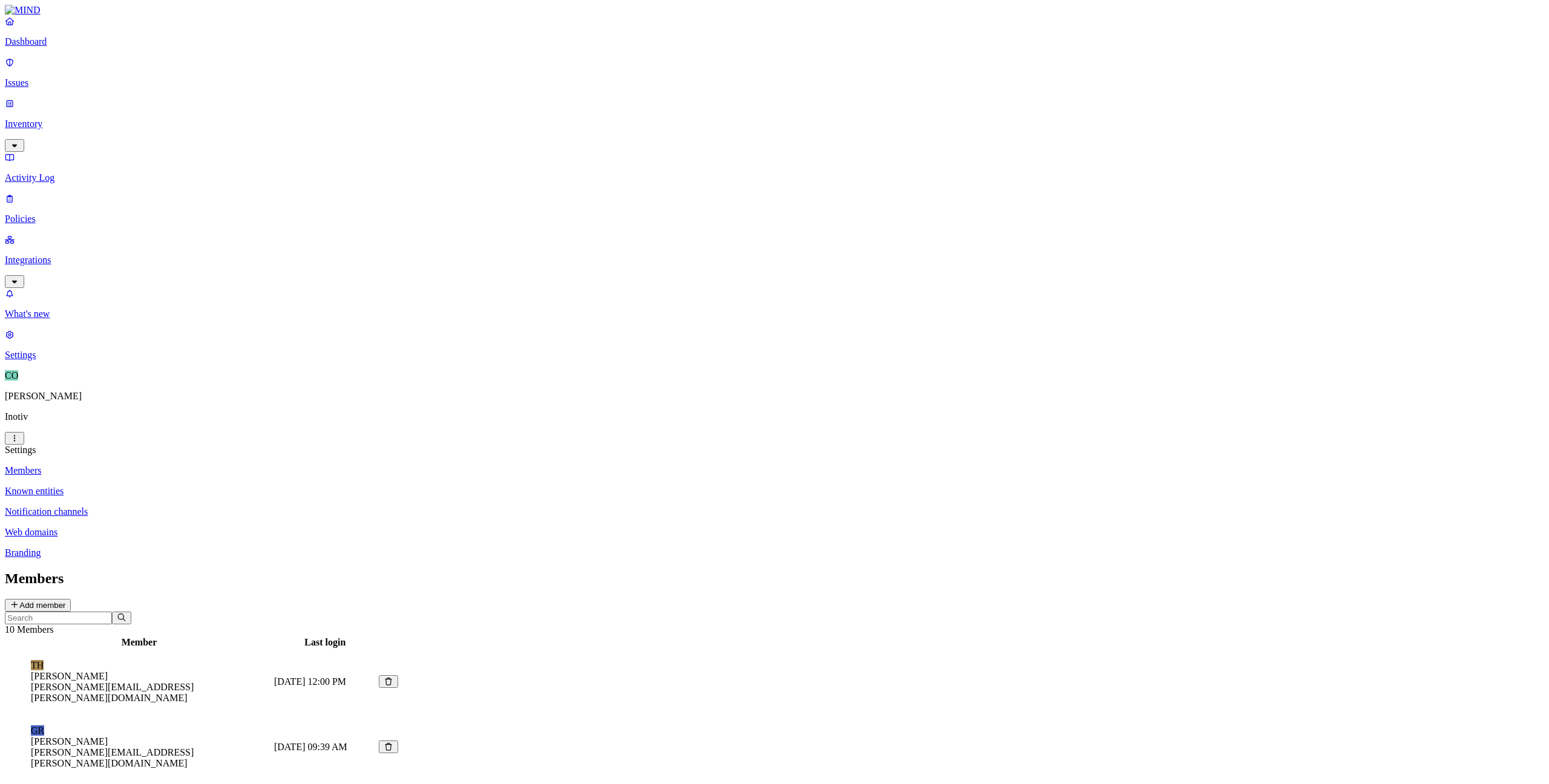
click at [44, 401] on p "Cole Mietzner" at bounding box center [774, 395] width 1539 height 11
click at [120, 771] on html "Dashboard Issues Inventory Activity Log Policies Integrations What's new 1 Sett…" at bounding box center [774, 656] width 1549 height 1312
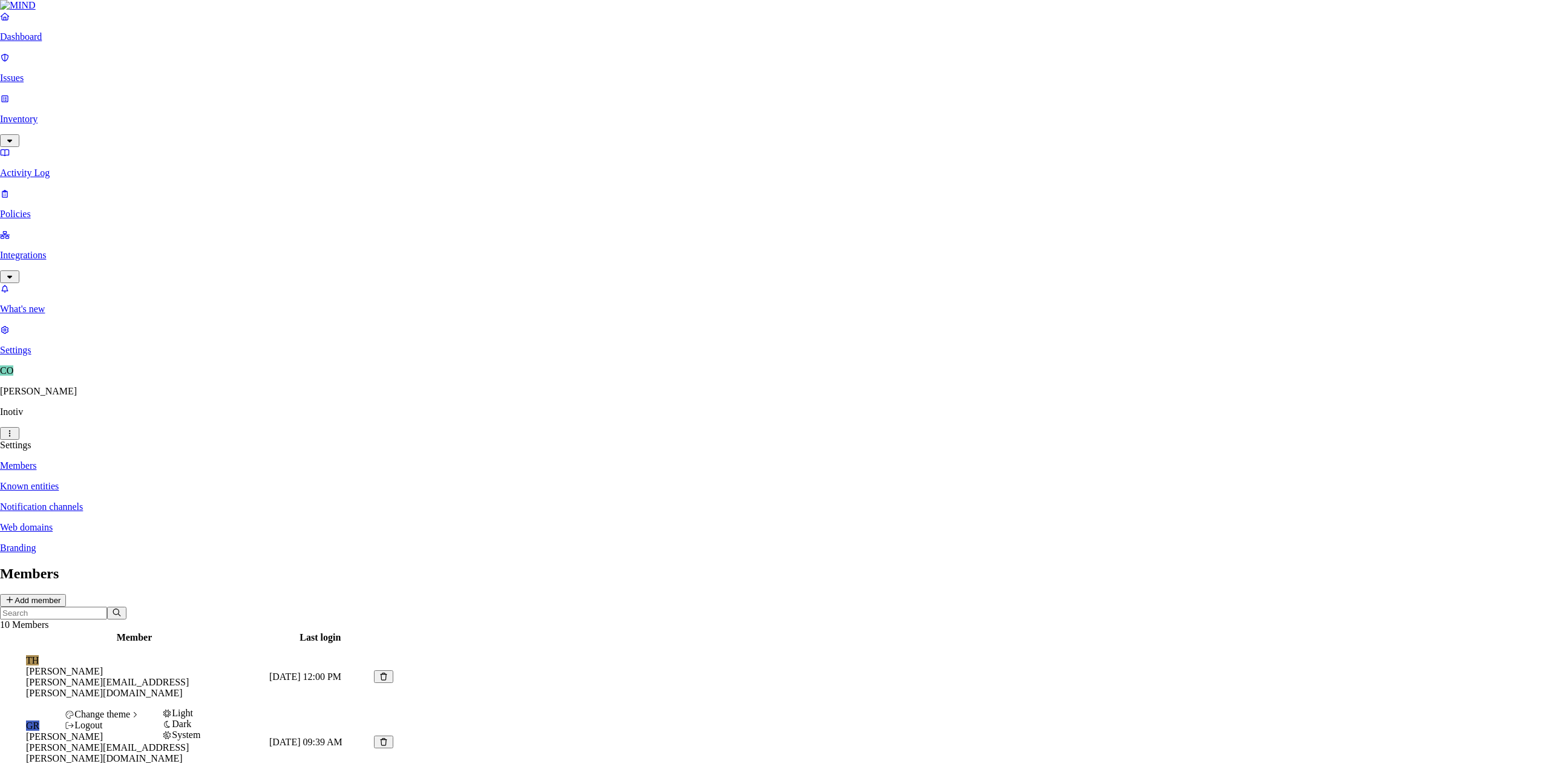
click at [130, 719] on span "Change theme" at bounding box center [101, 714] width 55 height 10
click at [191, 729] on span "Dark" at bounding box center [182, 723] width 20 height 10
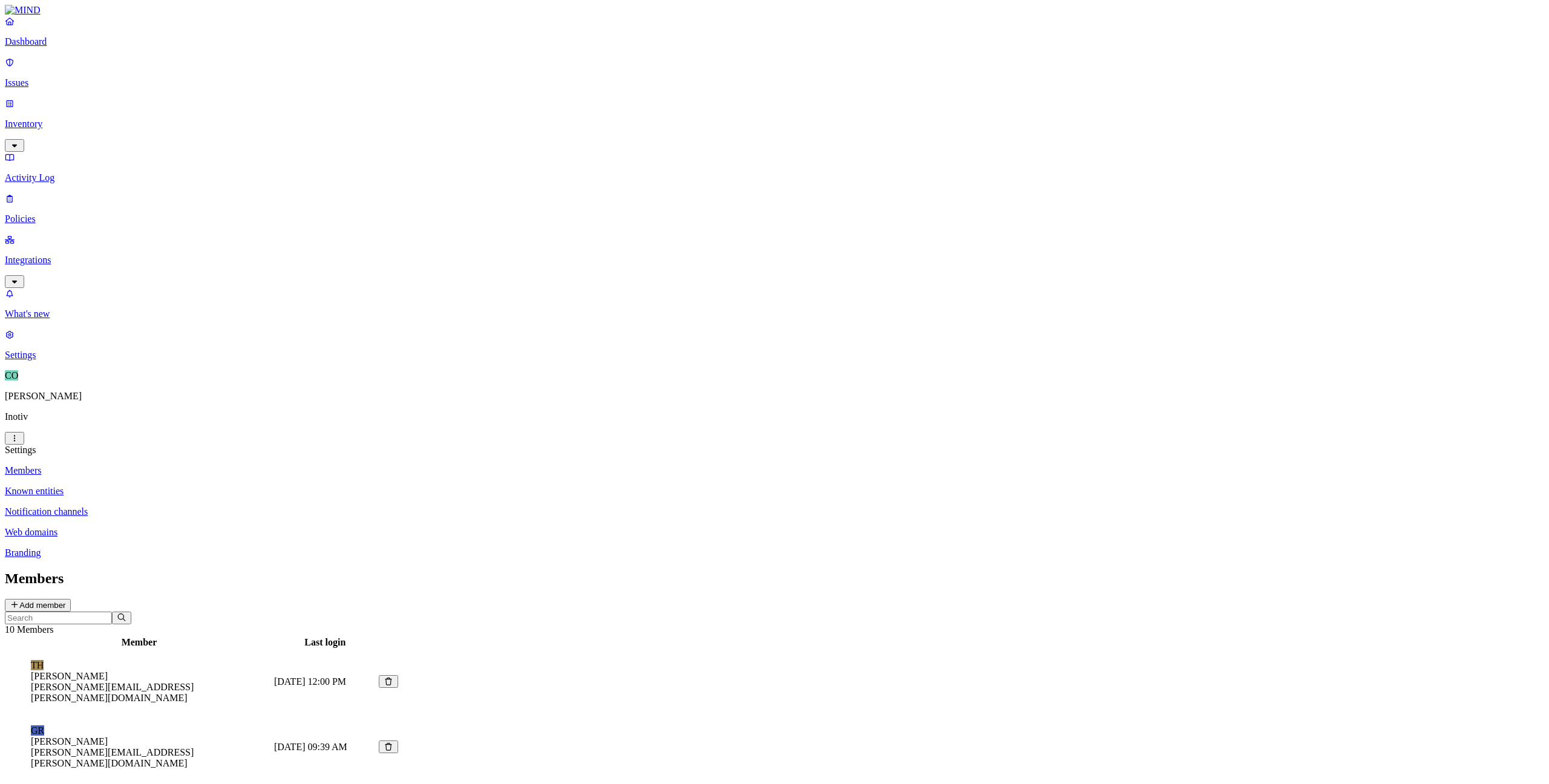
click at [162, 486] on p "Known entities" at bounding box center [774, 491] width 1539 height 11
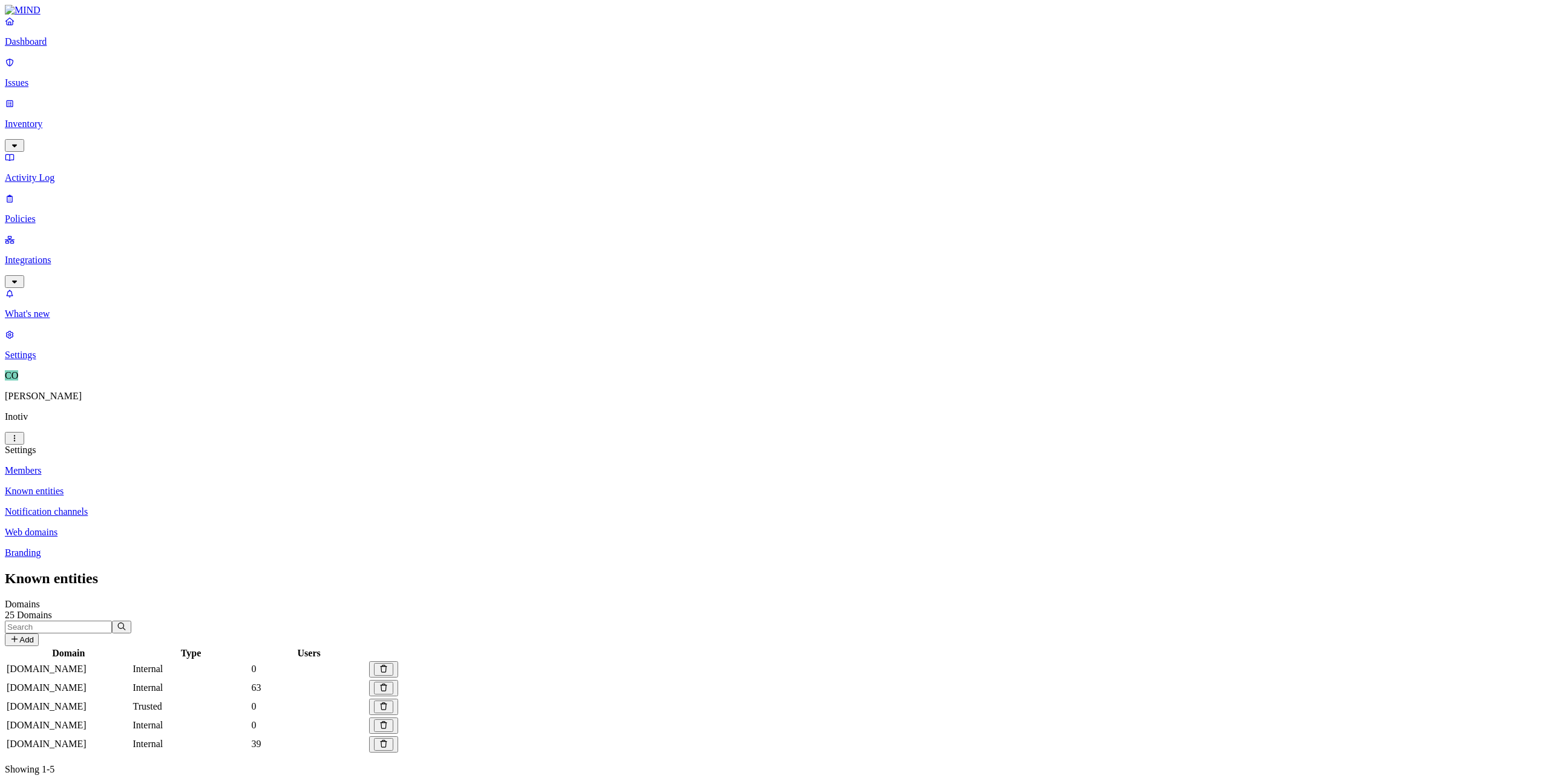
click at [198, 506] on p "Notification channels" at bounding box center [774, 511] width 1539 height 11
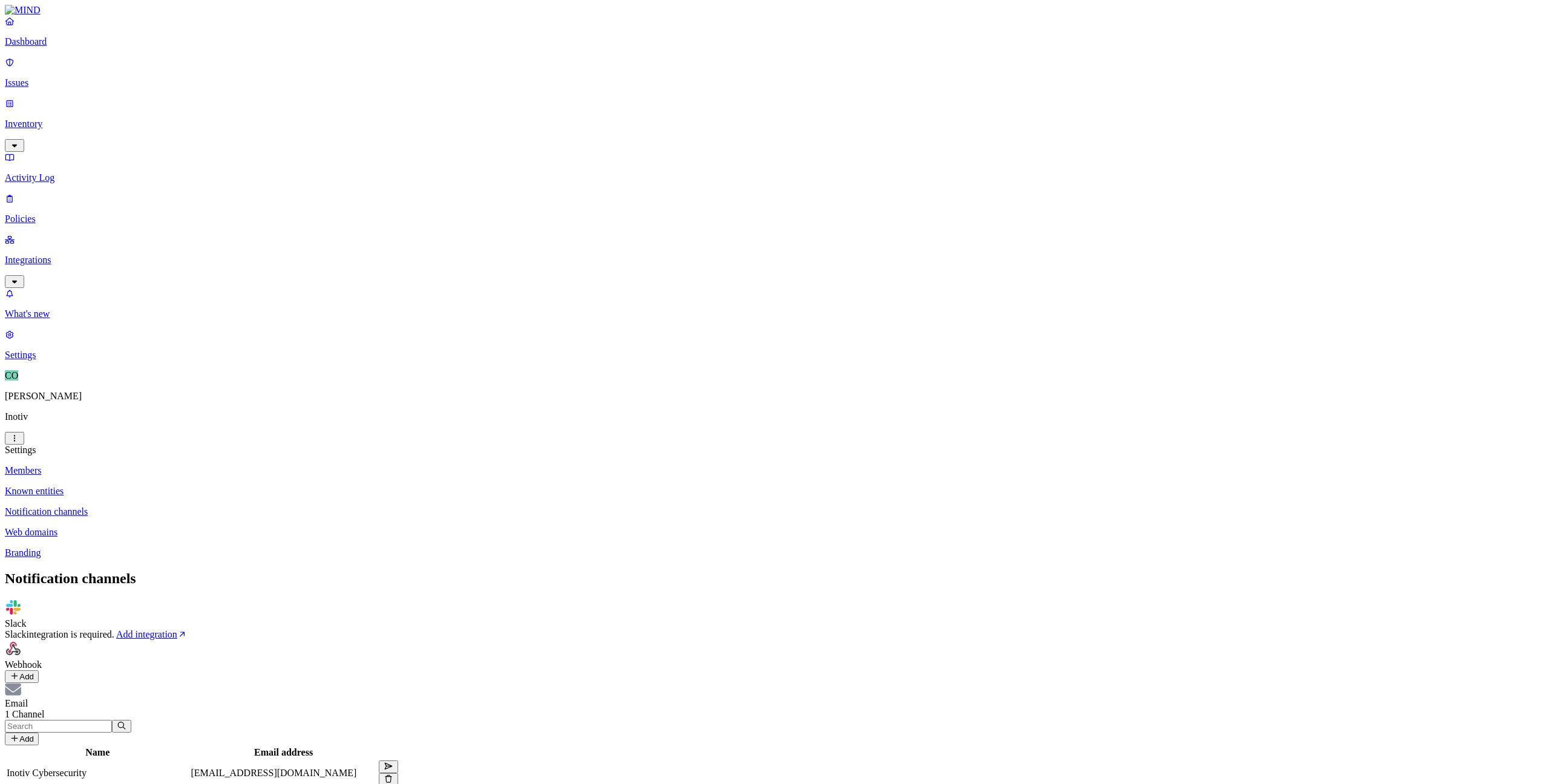
click at [187, 527] on p "Web domains" at bounding box center [774, 532] width 1539 height 11
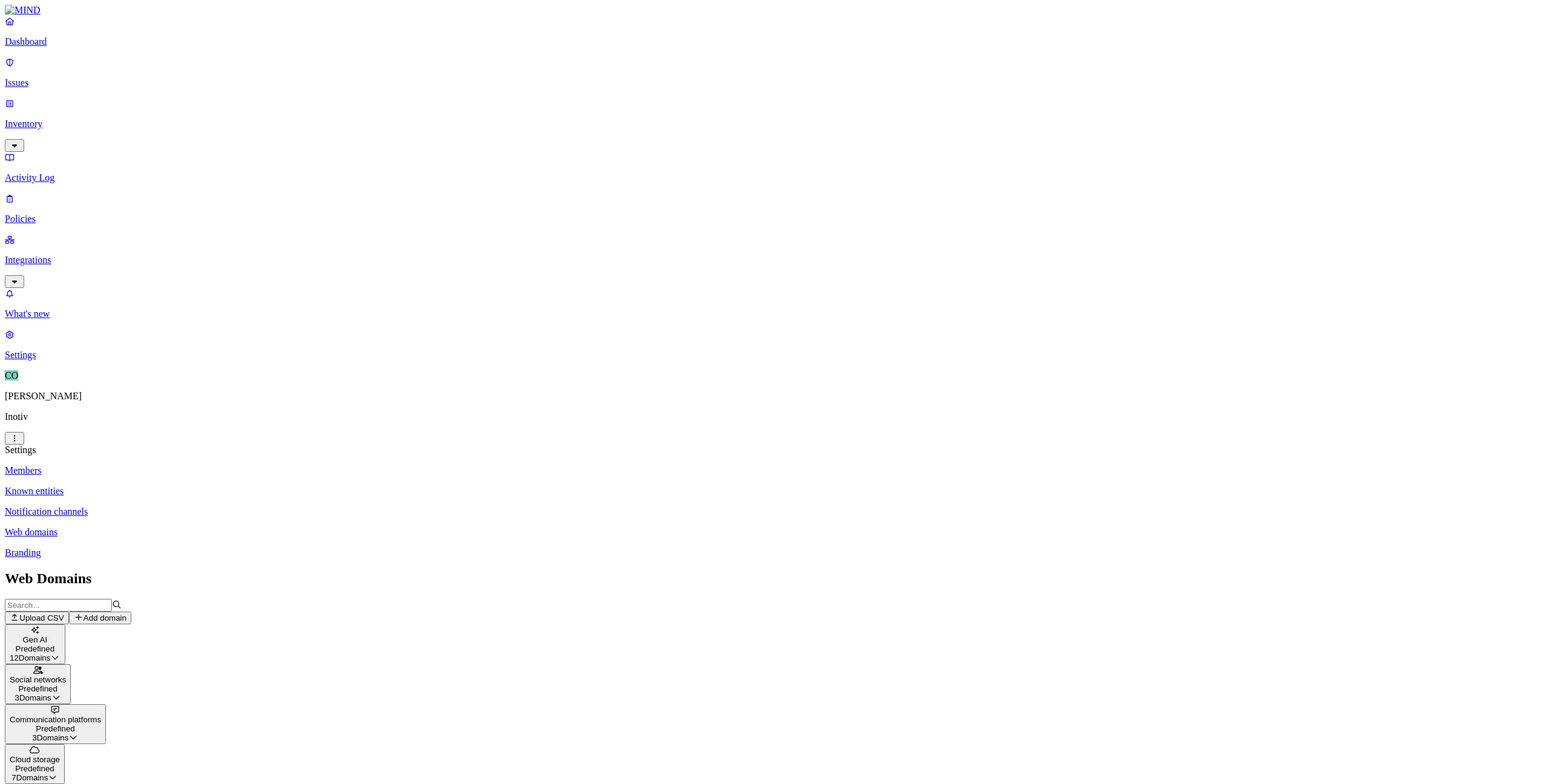
click at [172, 547] on p "Branding" at bounding box center [774, 552] width 1539 height 11
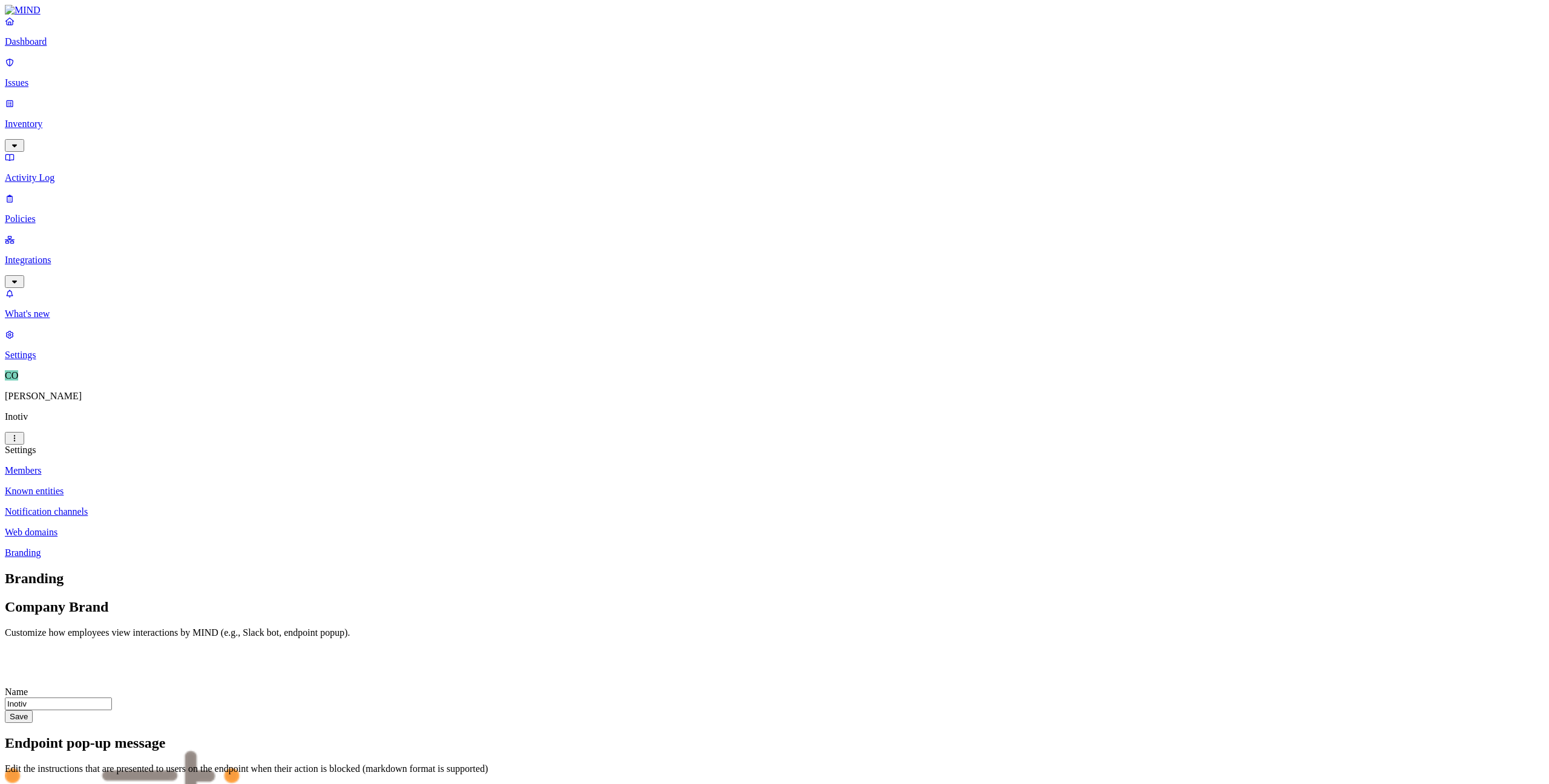
click at [66, 47] on p "Dashboard" at bounding box center [774, 42] width 1539 height 11
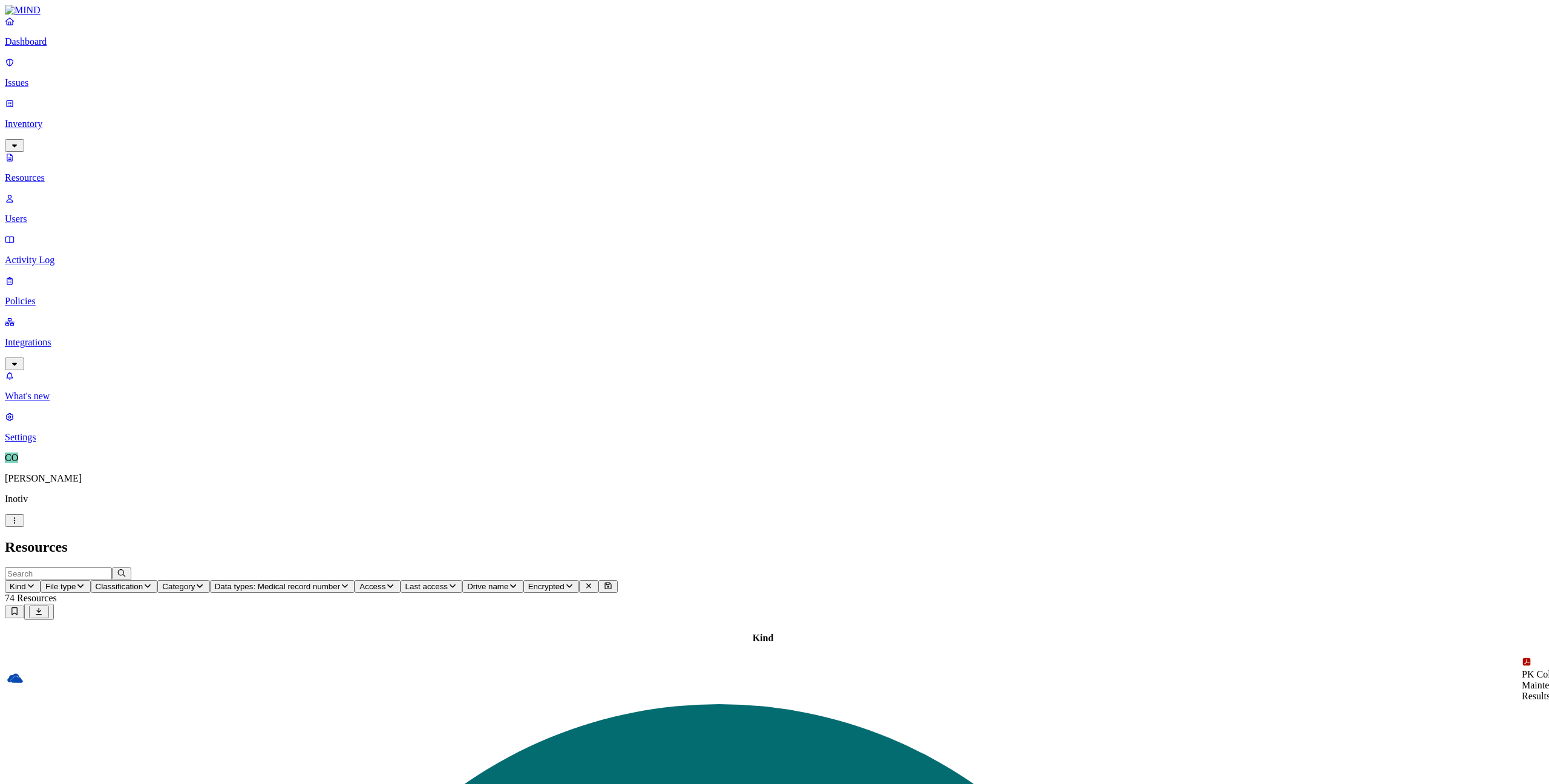
drag, startPoint x: 412, startPoint y: 66, endPoint x: 516, endPoint y: 59, distance: 104.2
